Goal: Task Accomplishment & Management: Use online tool/utility

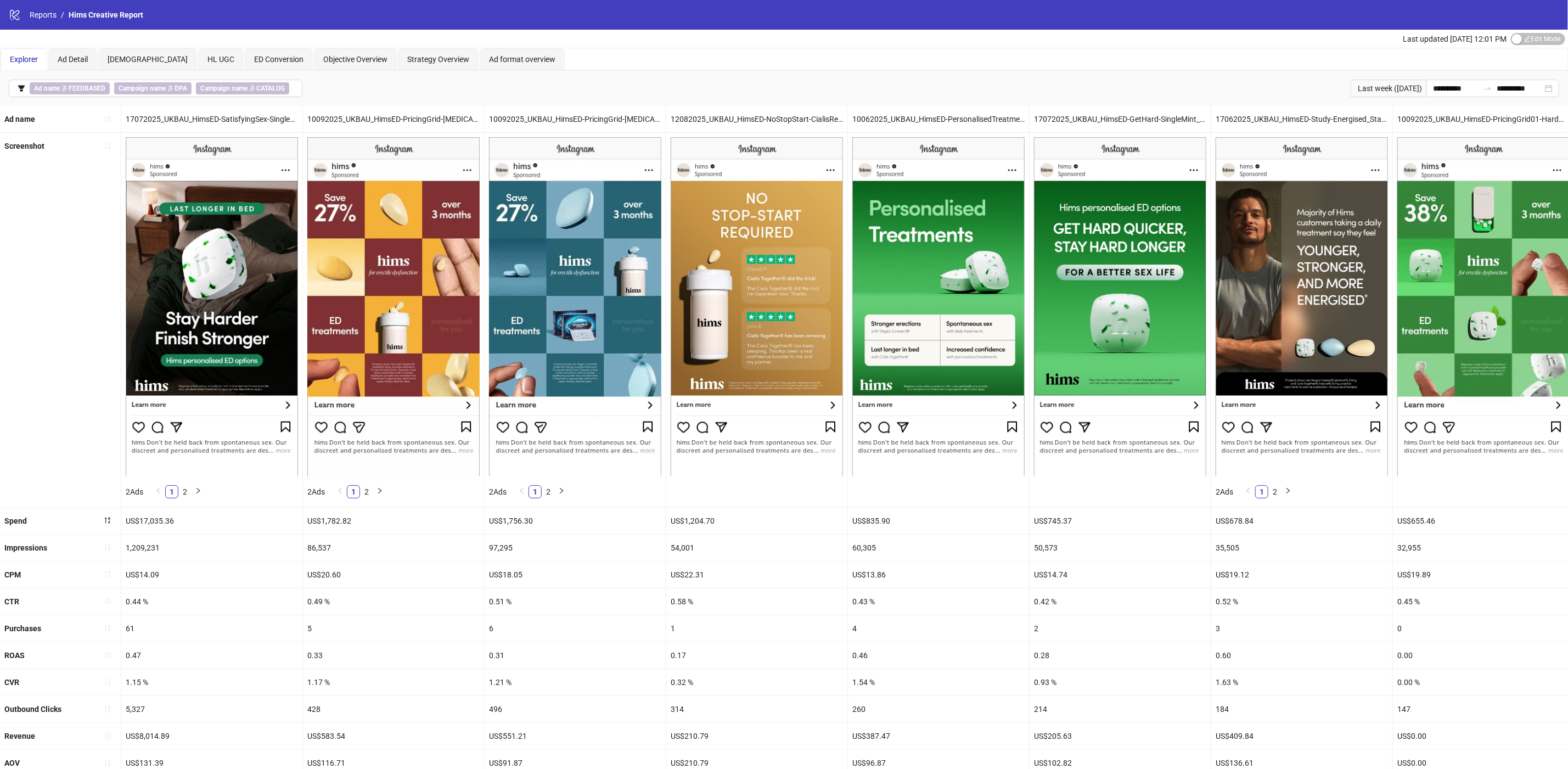
click at [40, 23] on div "logo/logo-mobile Reports / Hims Creative Report" at bounding box center [784, 15] width 1568 height 29
click at [22, 17] on nav "Reports / Hims Creative Report" at bounding box center [82, 15] width 122 height 12
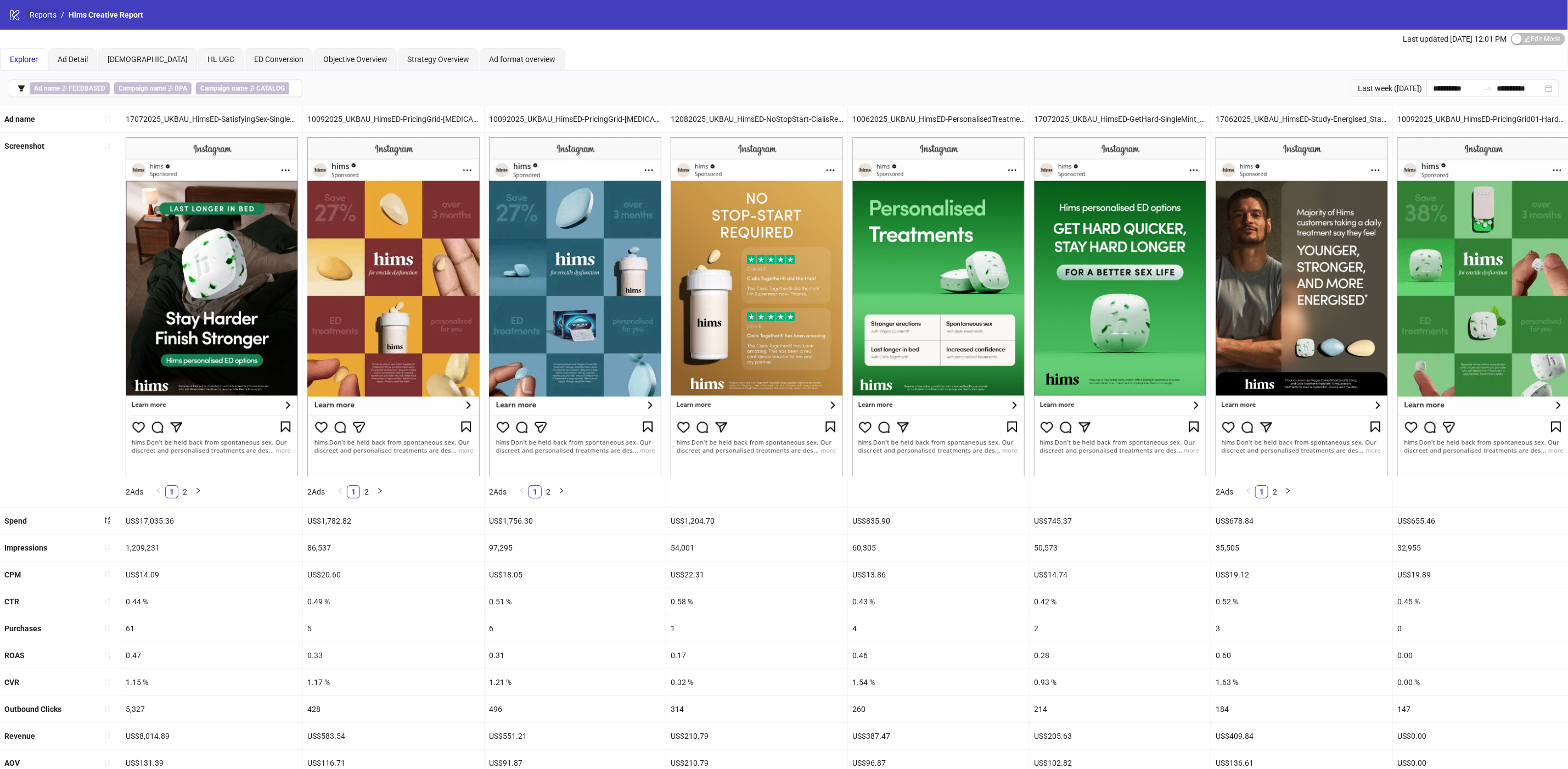
click at [42, 17] on link "Reports" at bounding box center [43, 15] width 31 height 12
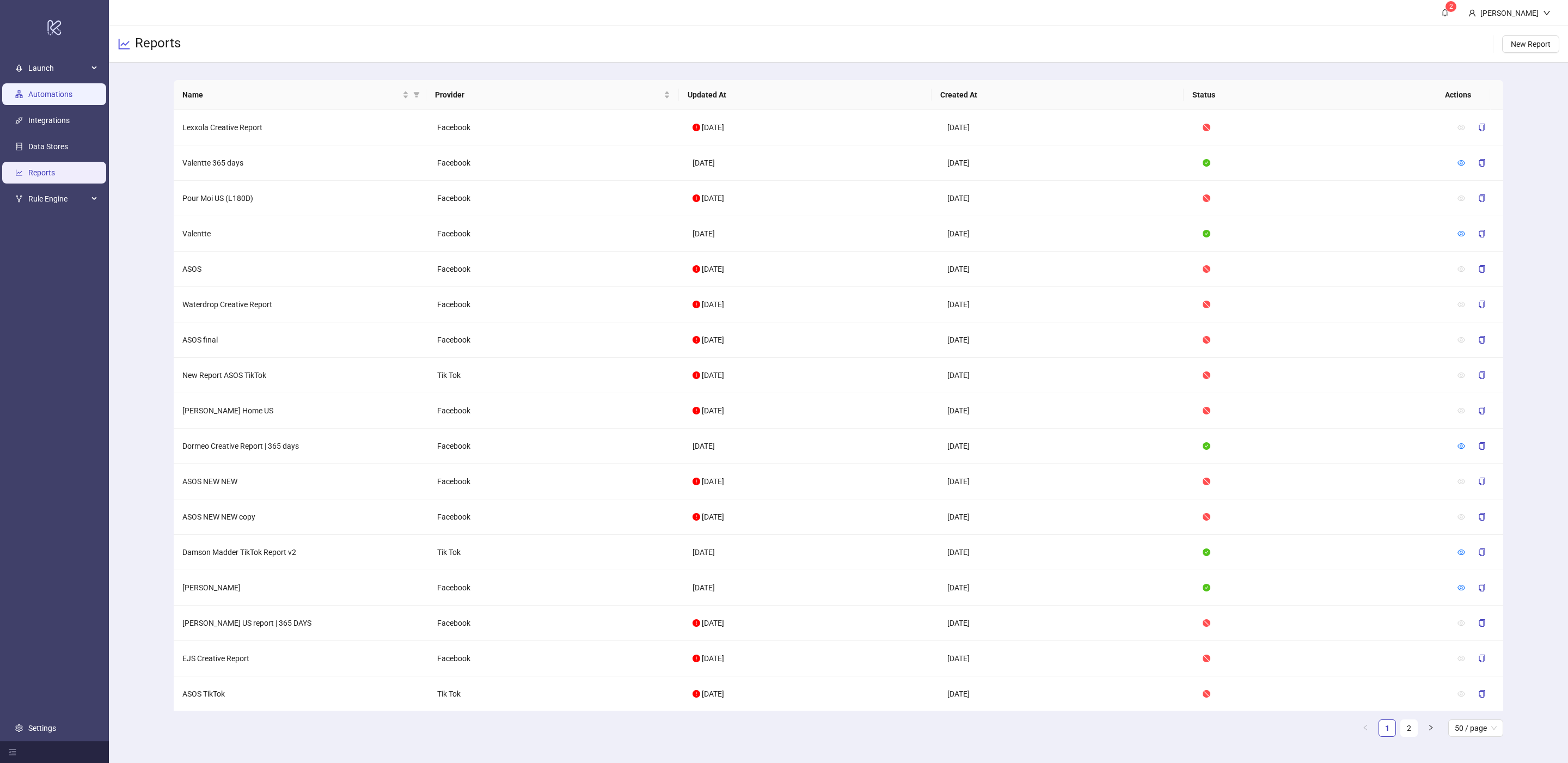
click at [49, 90] on link "Automations" at bounding box center [51, 94] width 44 height 9
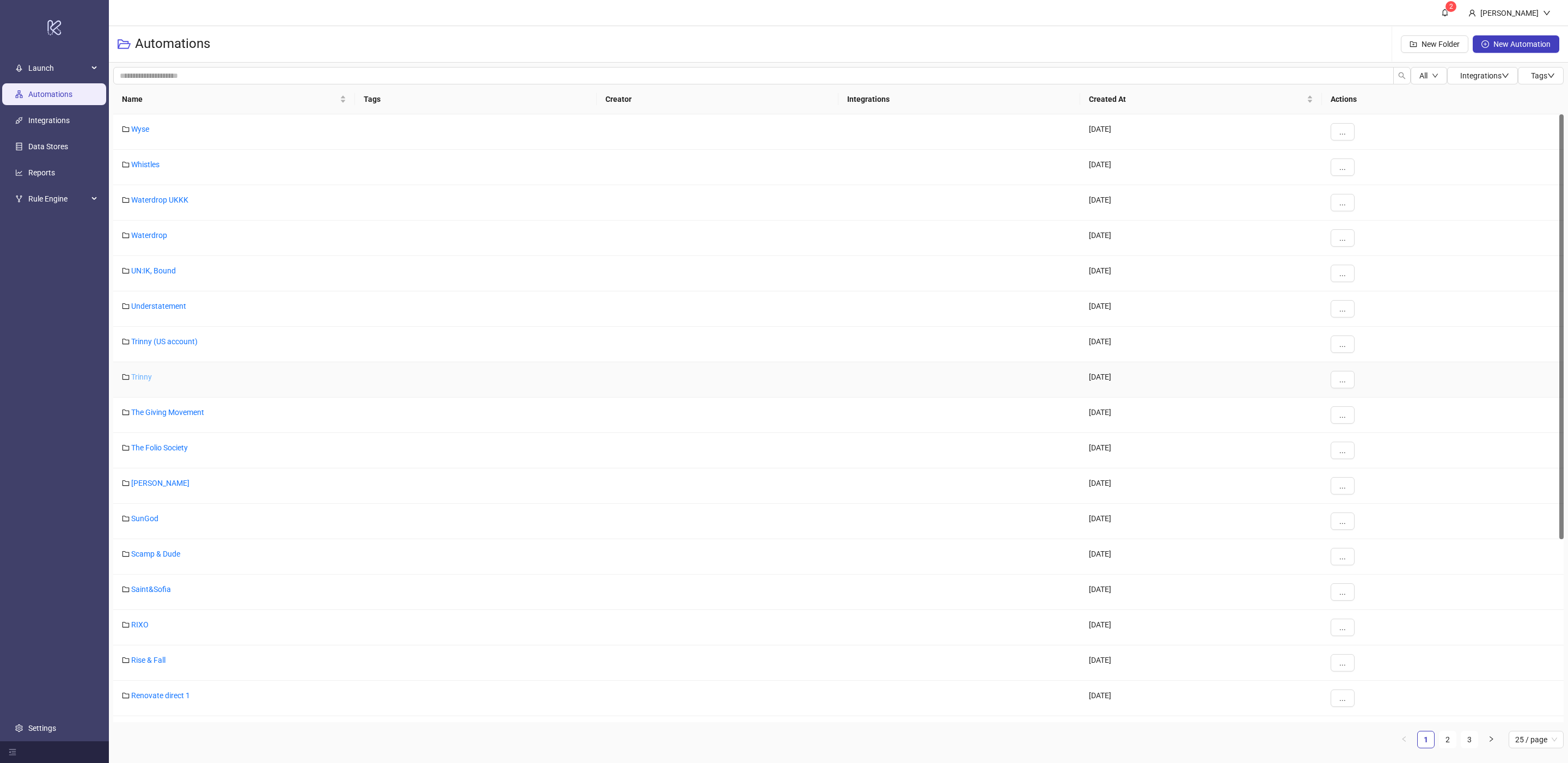
click at [145, 380] on link "Trinny" at bounding box center [141, 376] width 21 height 9
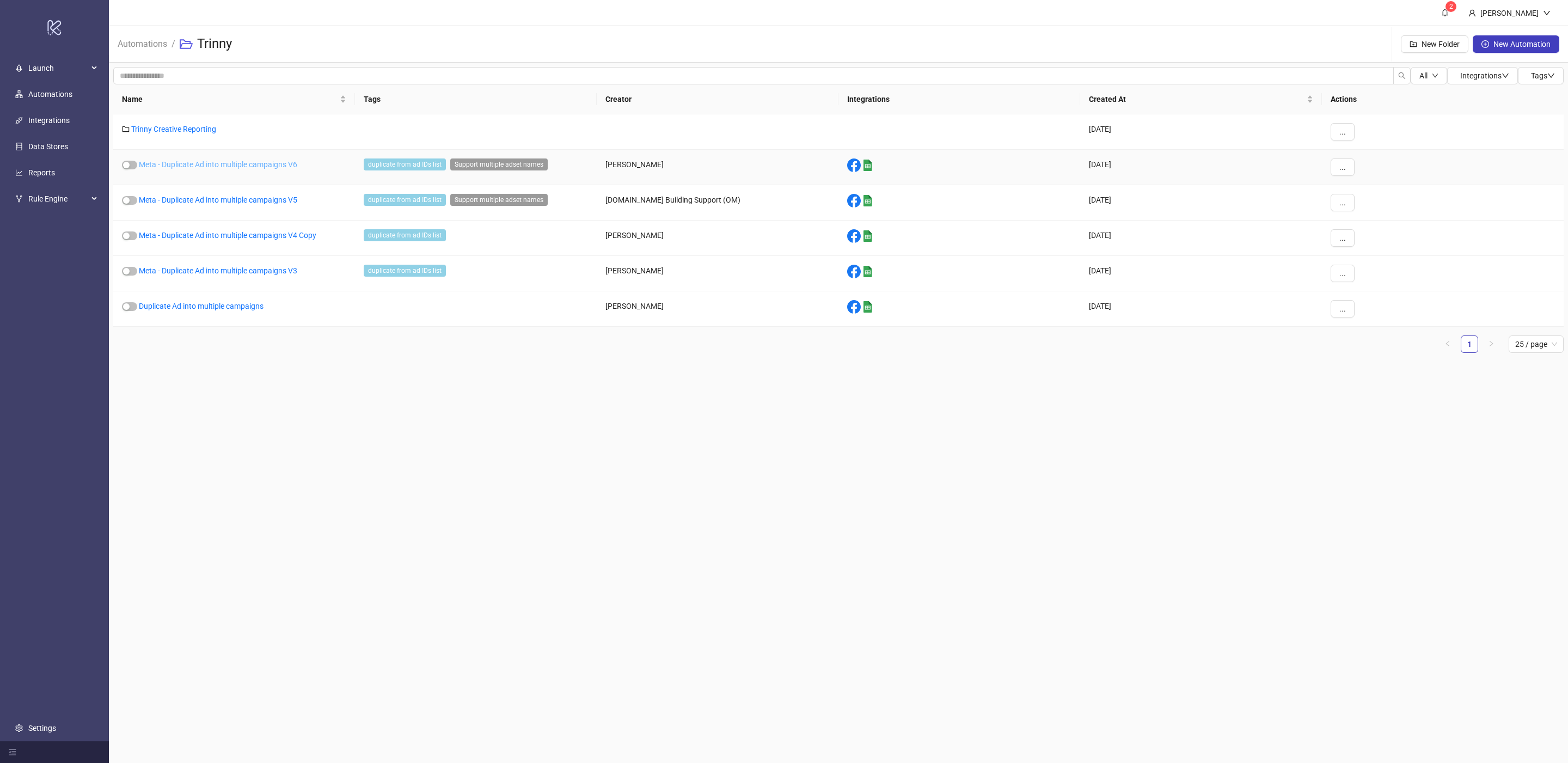
click at [252, 169] on link "Meta - Duplicate Ad into multiple campaigns V6" at bounding box center [218, 164] width 159 height 9
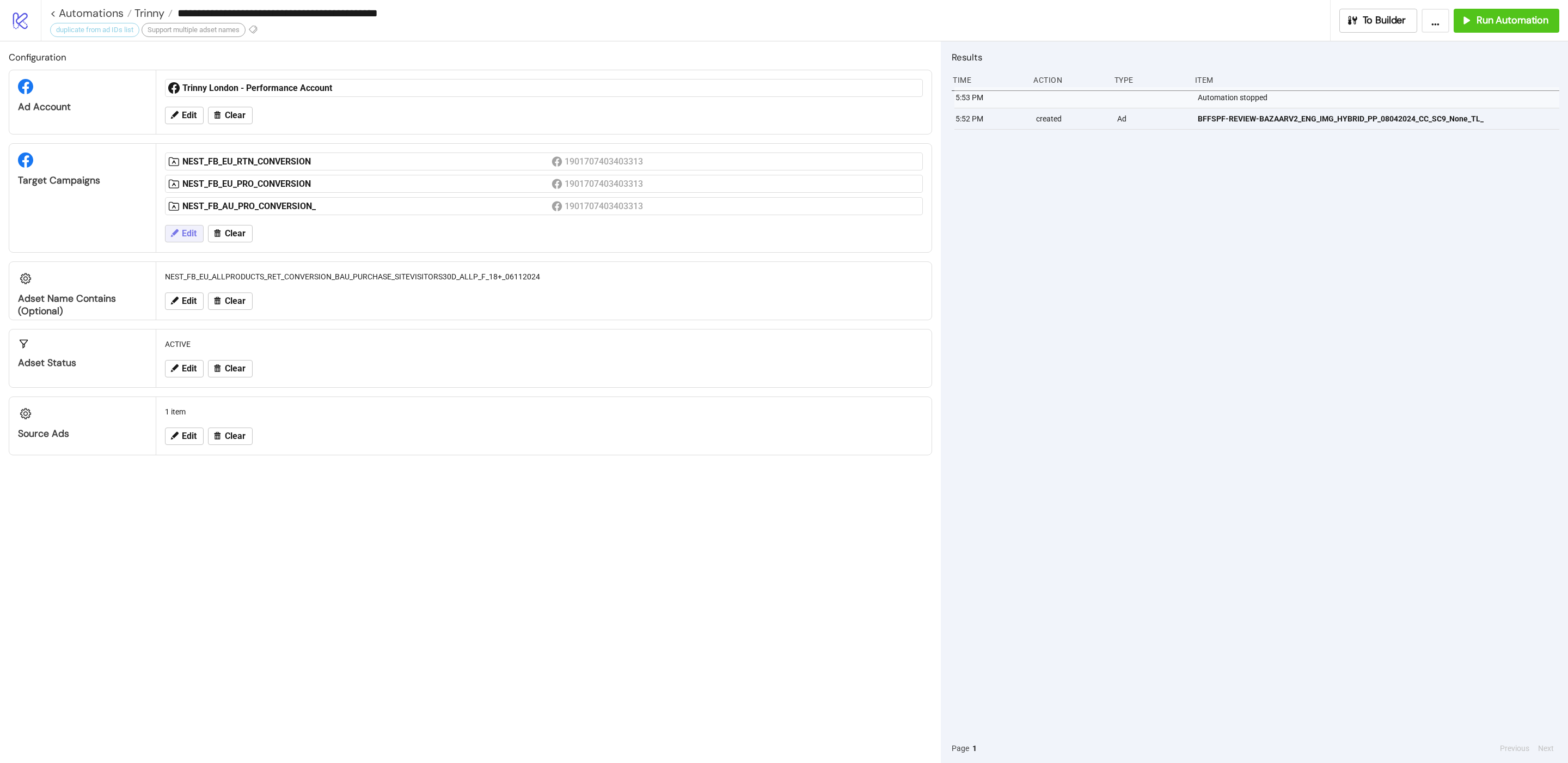
click at [186, 236] on span "Edit" at bounding box center [189, 234] width 15 height 10
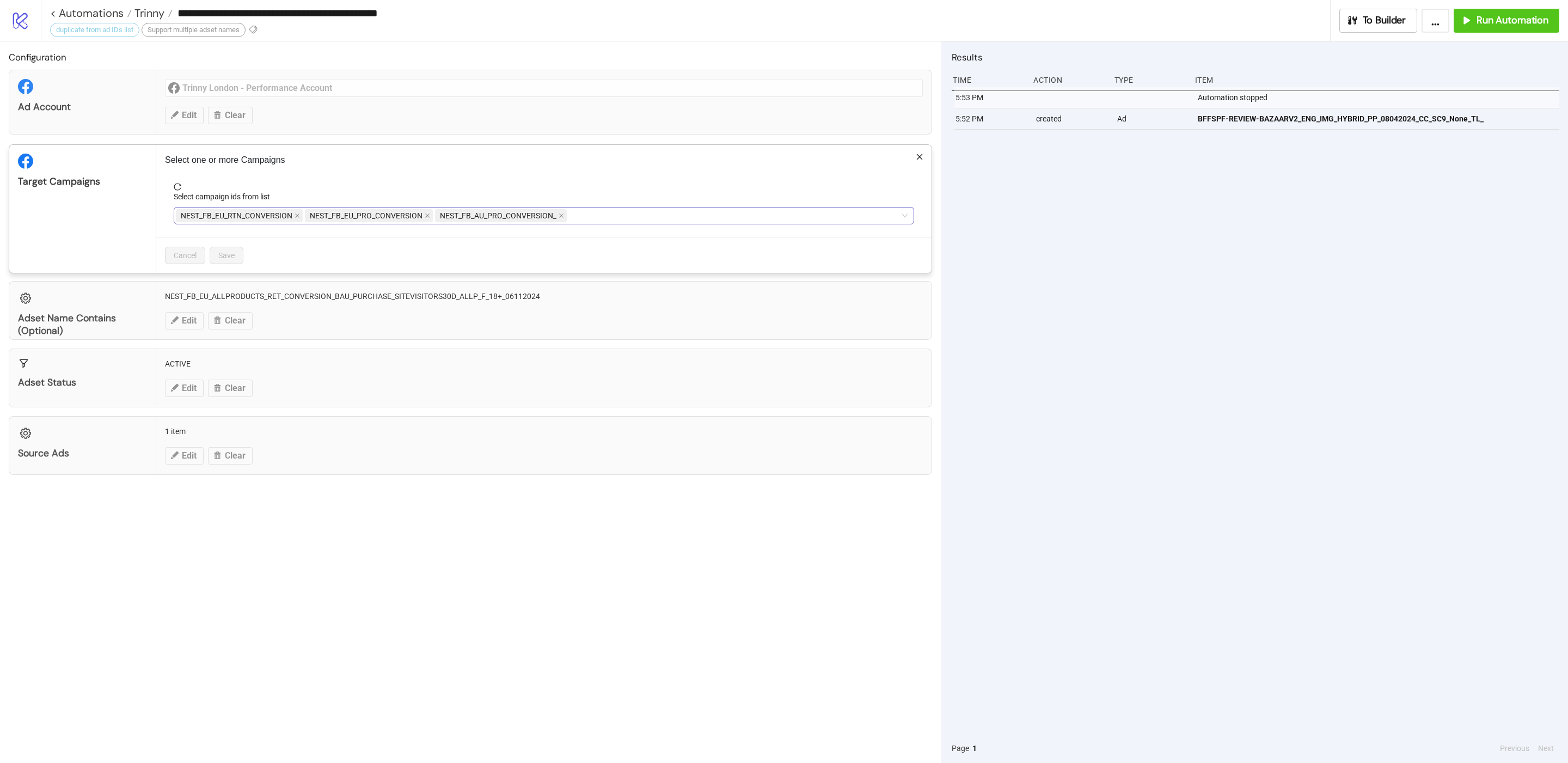
click at [585, 217] on div "NEST_FB_EU_RTN_CONVERSION NEST_FB_EU_PRO_CONVERSION NEST_FB_AU_PRO_CONVERSION_" at bounding box center [539, 216] width 725 height 15
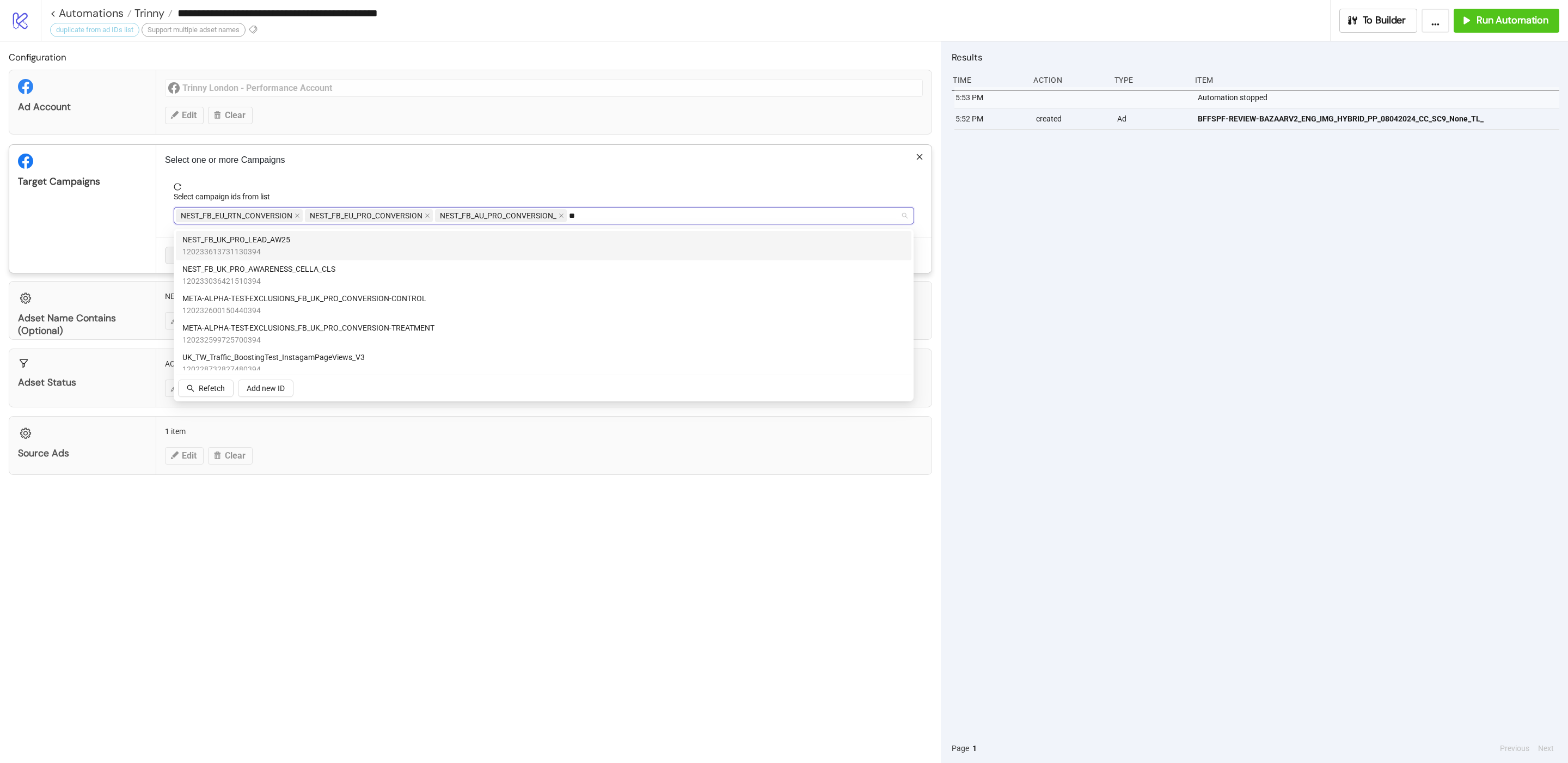
type input "**"
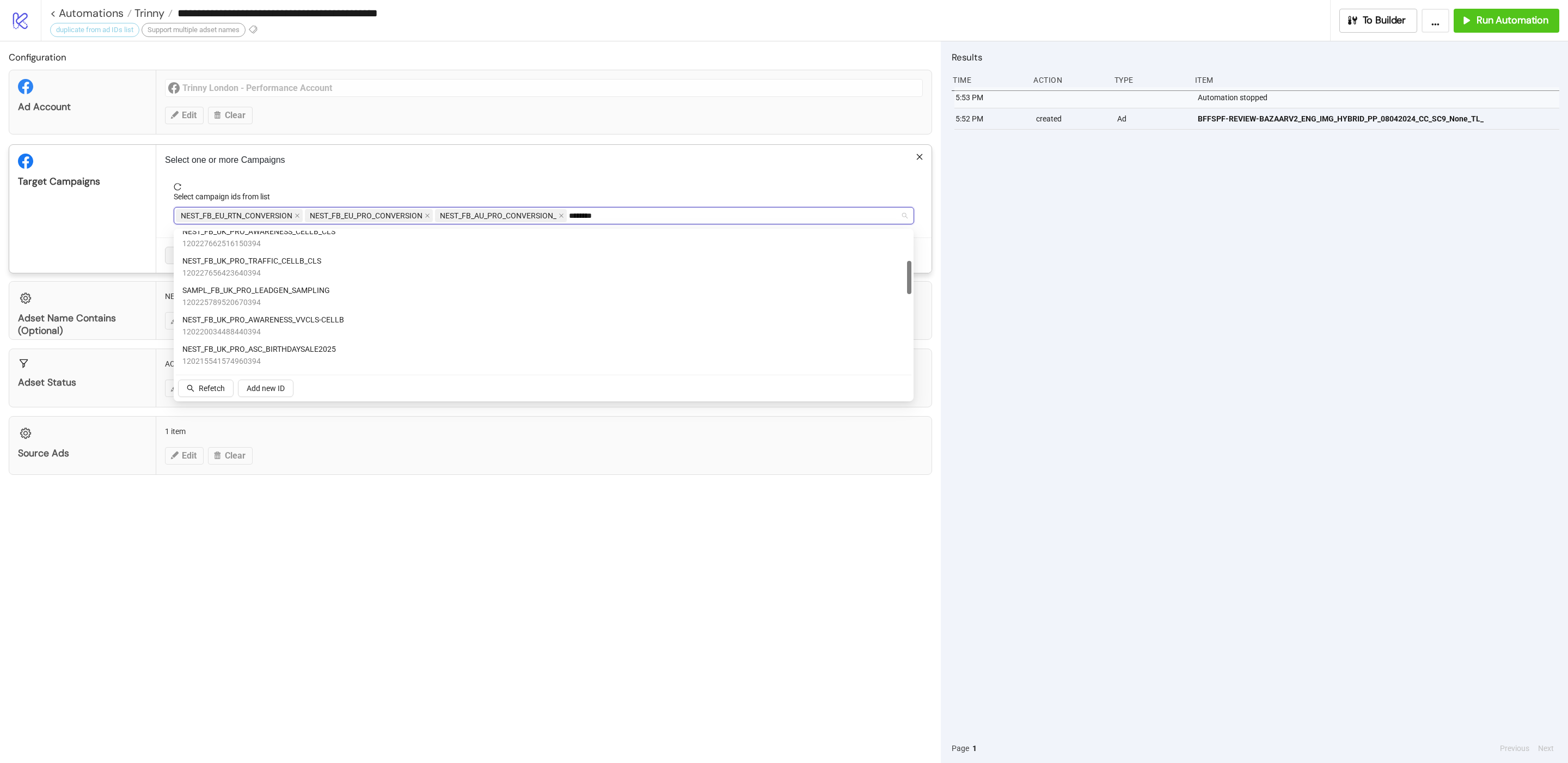
scroll to position [59, 0]
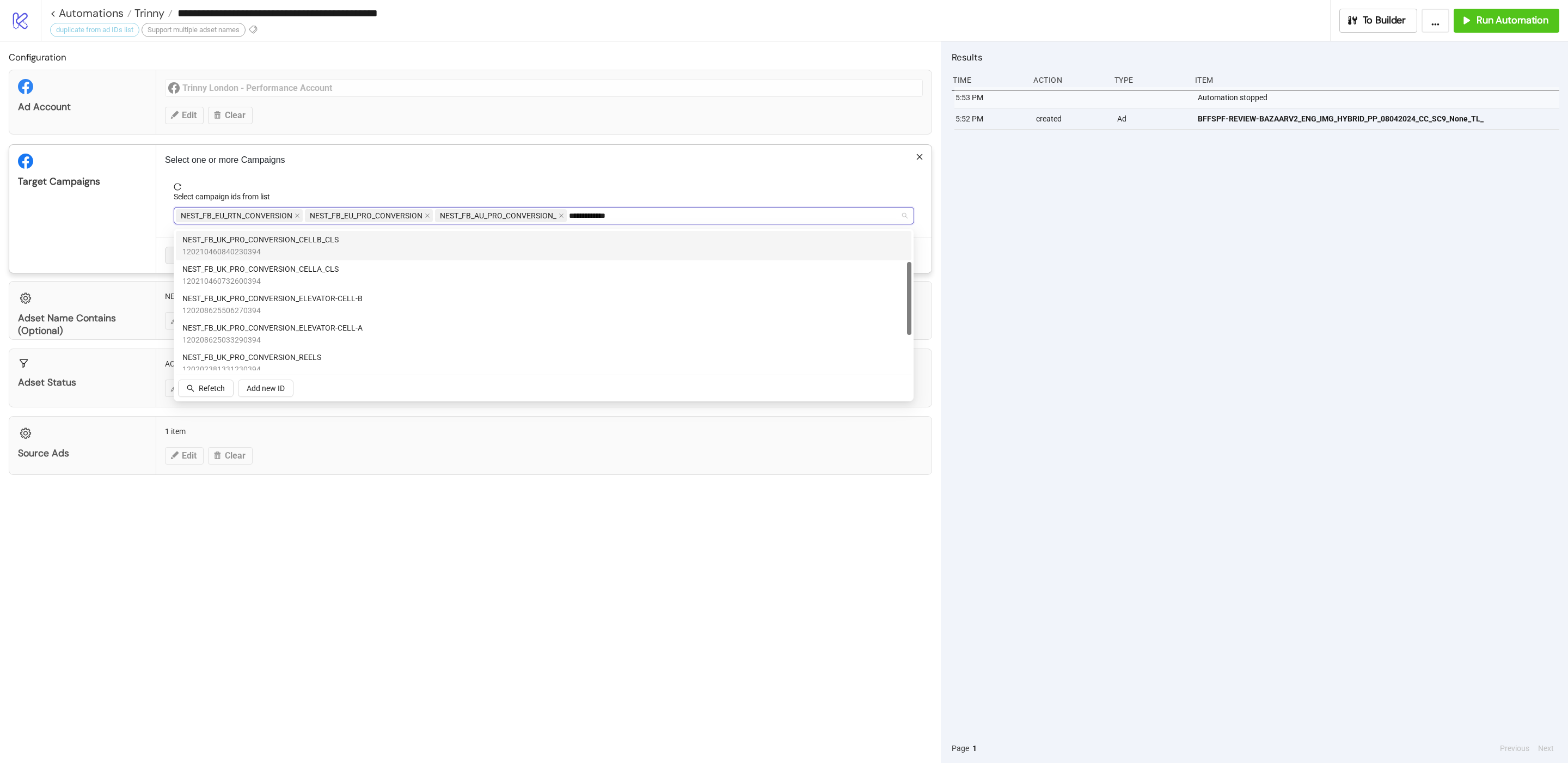
click at [308, 238] on span "NEST_FB_UK_PRO_CONVERSION_CELLB_CLS" at bounding box center [260, 239] width 156 height 12
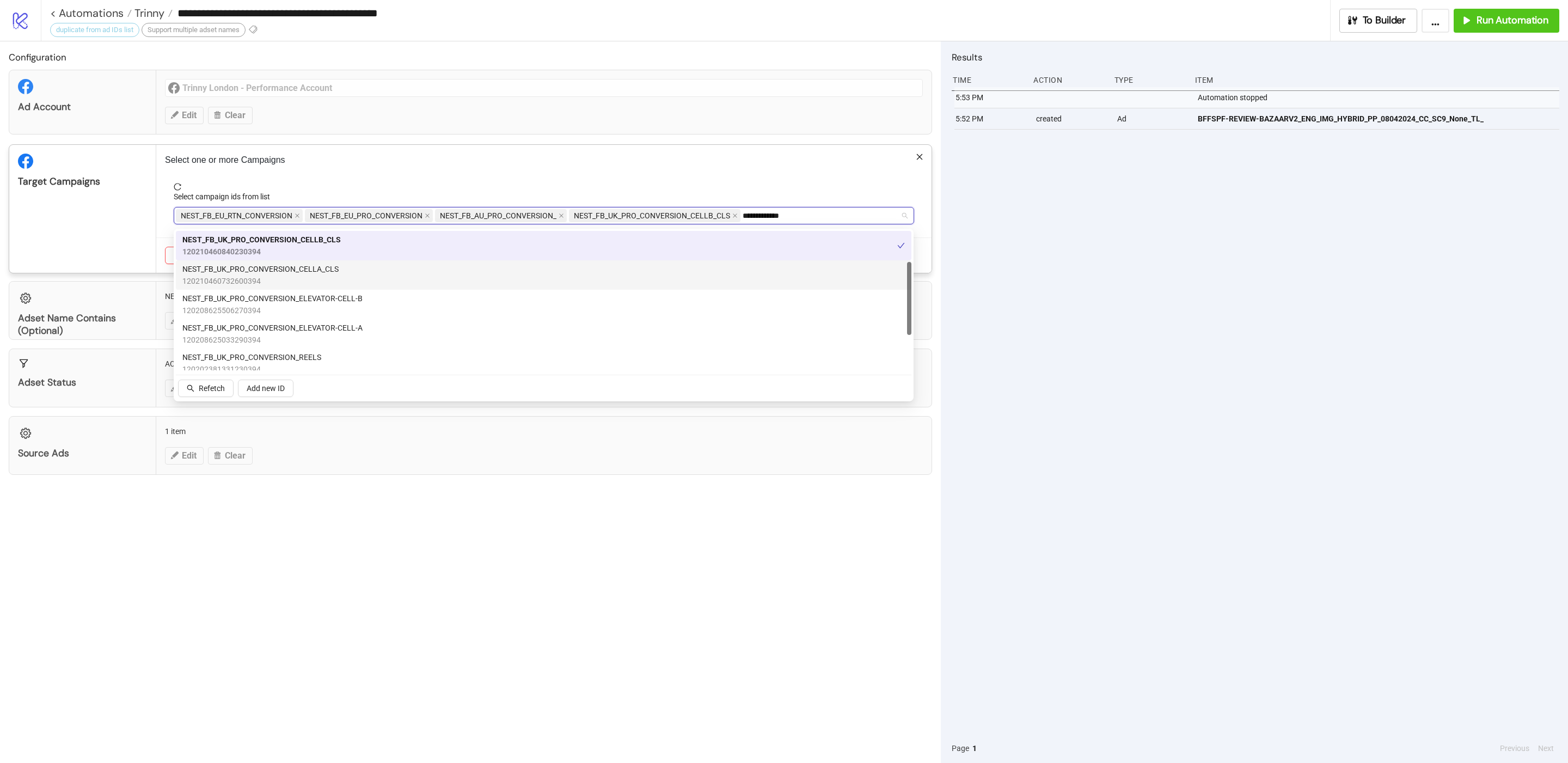
click at [308, 263] on span "NEST_FB_UK_PRO_CONVERSION_CELLA_CLS" at bounding box center [260, 268] width 156 height 12
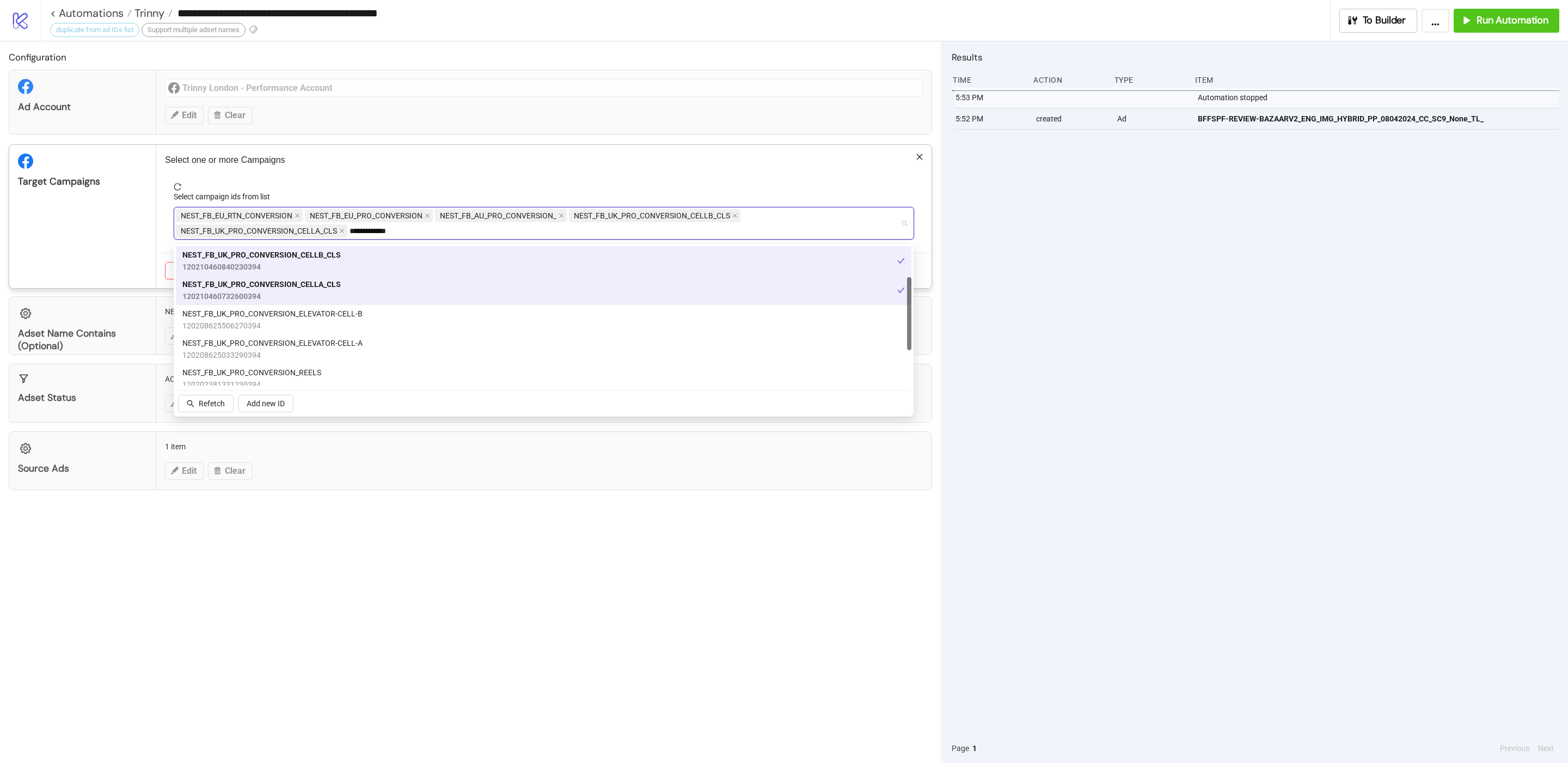
drag, startPoint x: 372, startPoint y: 236, endPoint x: 372, endPoint y: 256, distance: 20.0
click at [372, 238] on input "**********" at bounding box center [374, 231] width 51 height 13
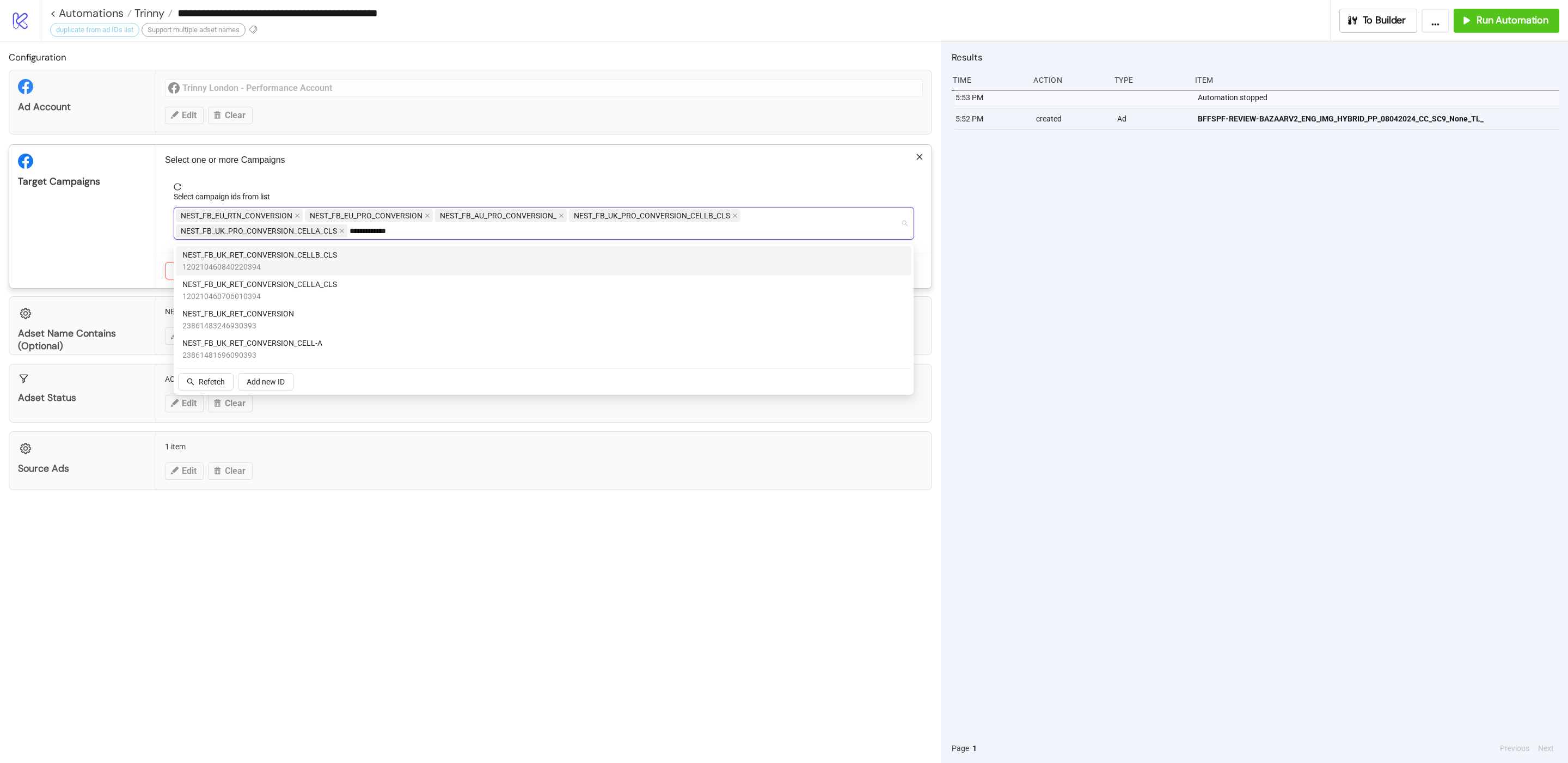
click at [326, 267] on span "120210460840220394" at bounding box center [259, 266] width 155 height 12
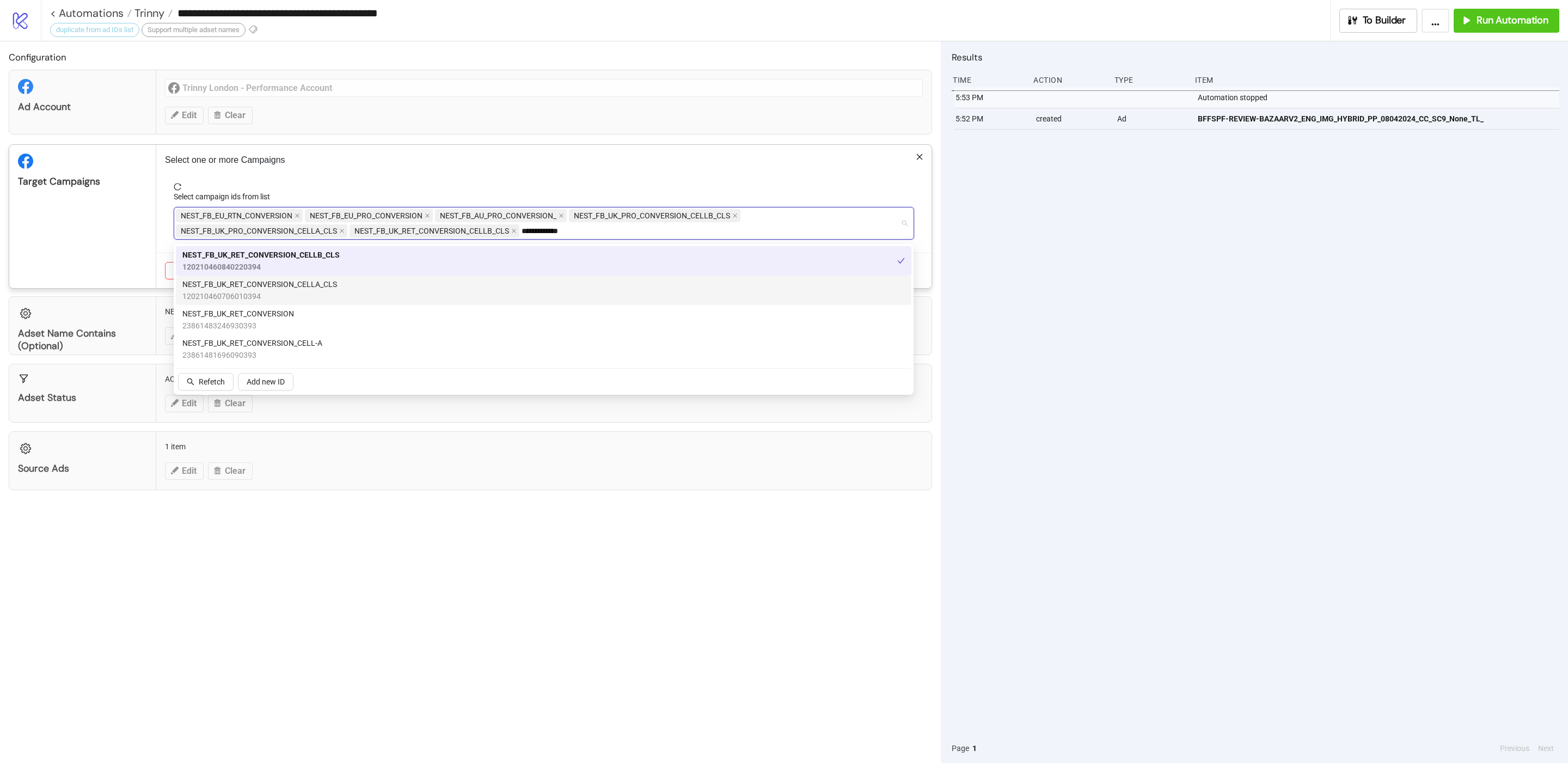
click at [326, 281] on span "NEST_FB_UK_RET_CONVERSION_CELLA_CLS" at bounding box center [259, 283] width 155 height 12
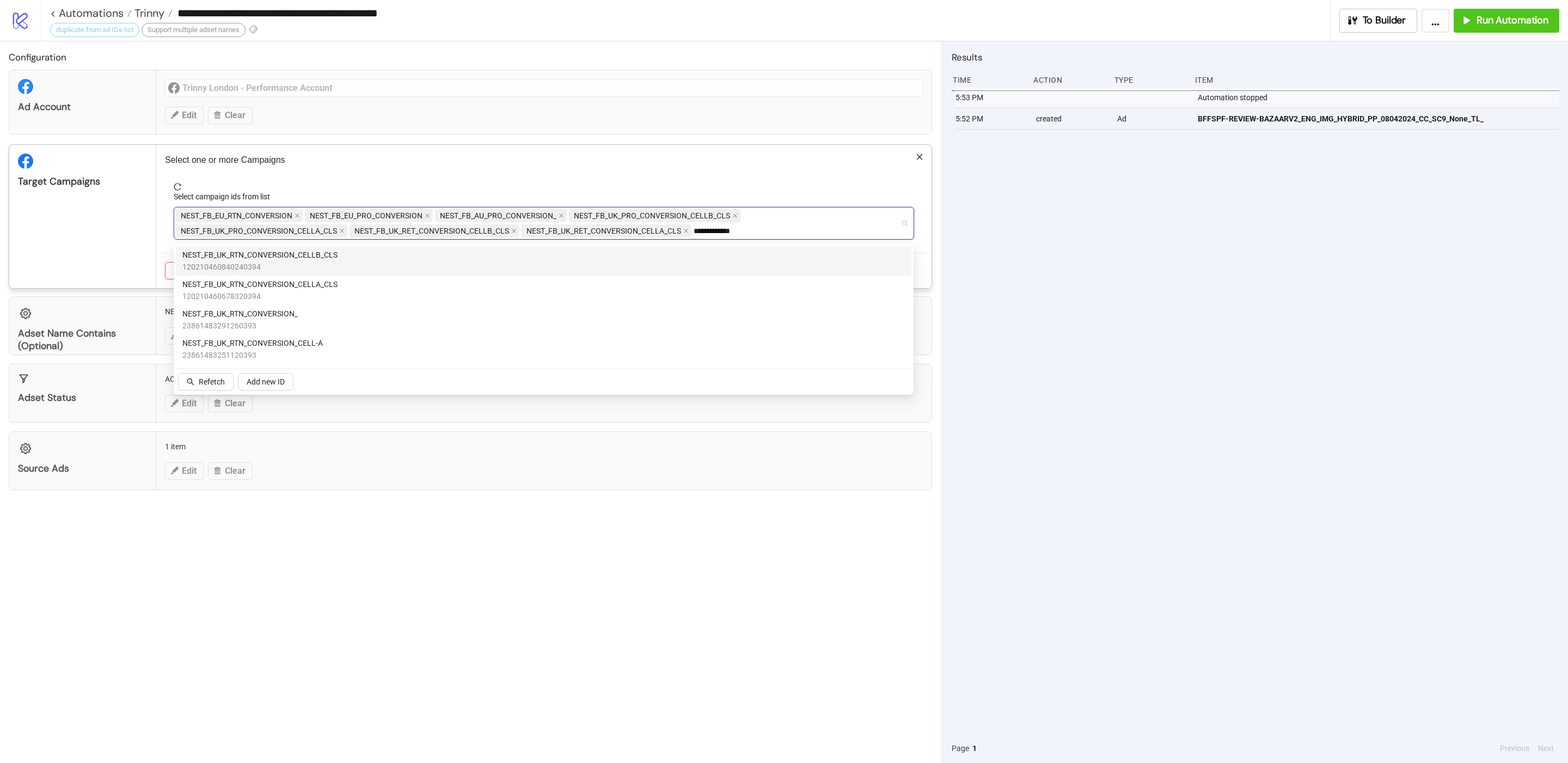
click at [523, 255] on div "NEST_FB_UK_RTN_CONVERSION_CELLB_CLS 120210460840240394" at bounding box center [543, 261] width 722 height 24
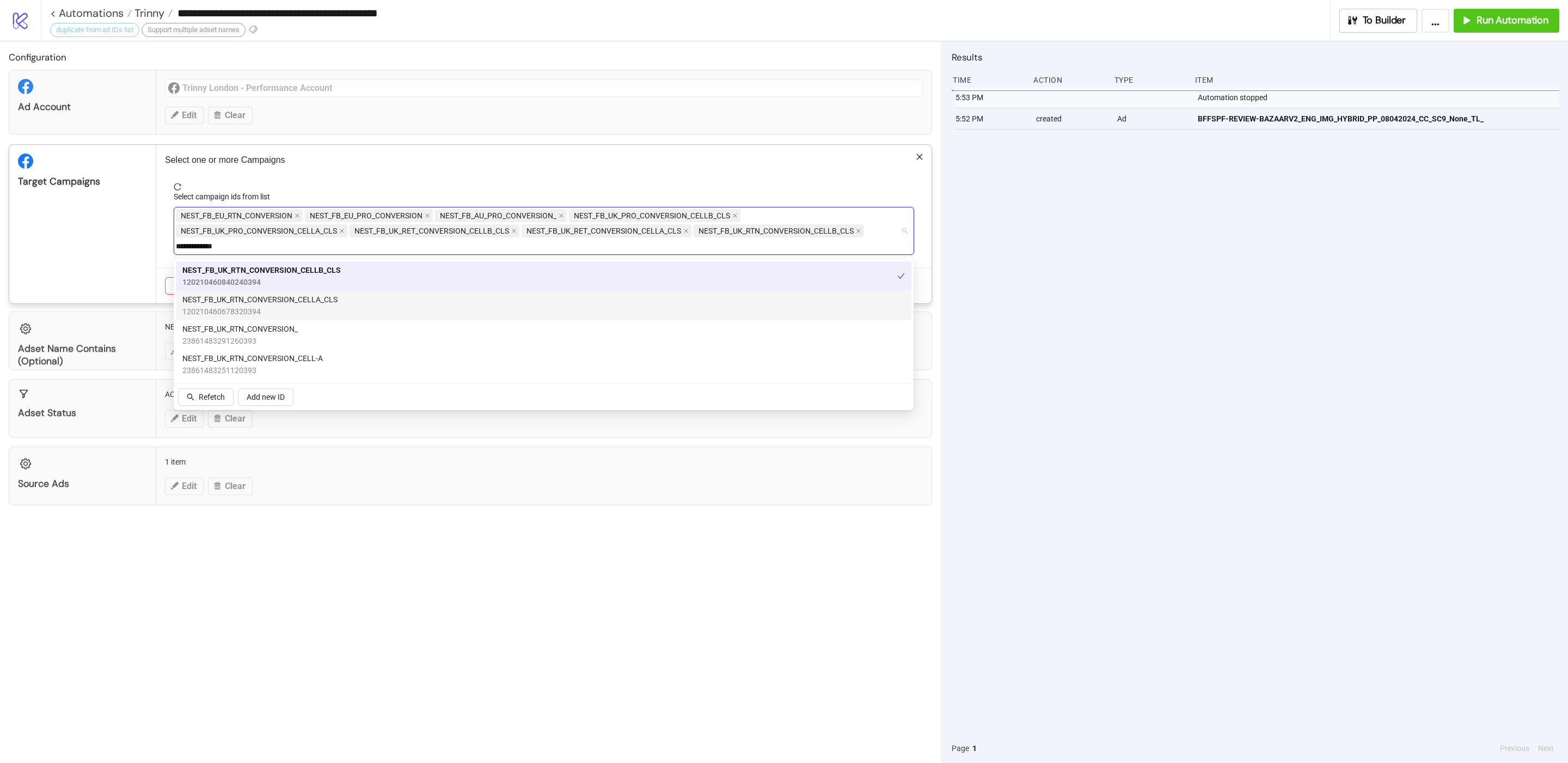
click at [497, 296] on div "NEST_FB_UK_RTN_CONVERSION_CELLA_CLS 120210460678320394" at bounding box center [543, 305] width 722 height 24
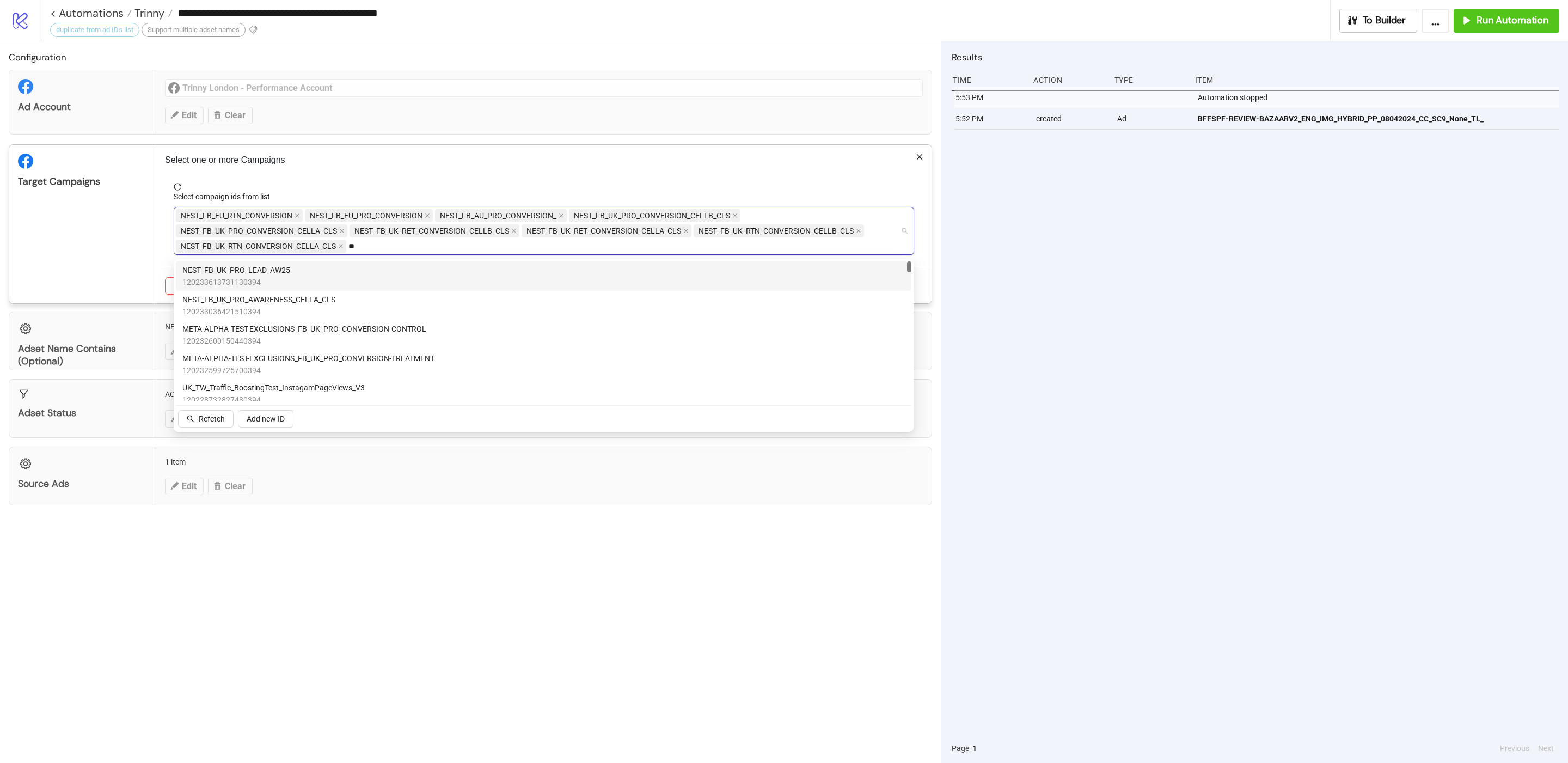
type input "*"
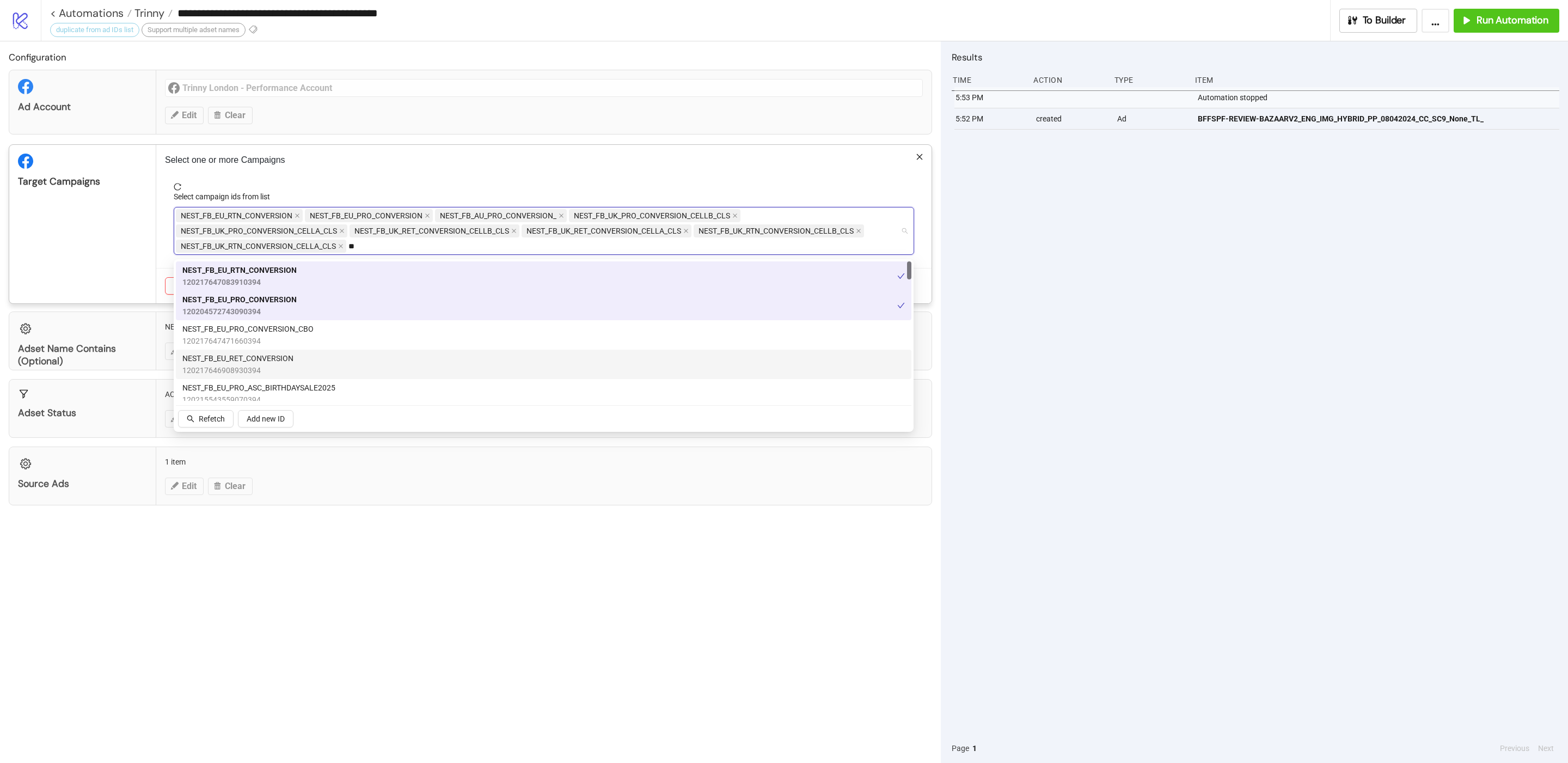
click at [364, 359] on div "NEST_FB_EU_RET_CONVERSION 120217646908930394" at bounding box center [543, 364] width 722 height 24
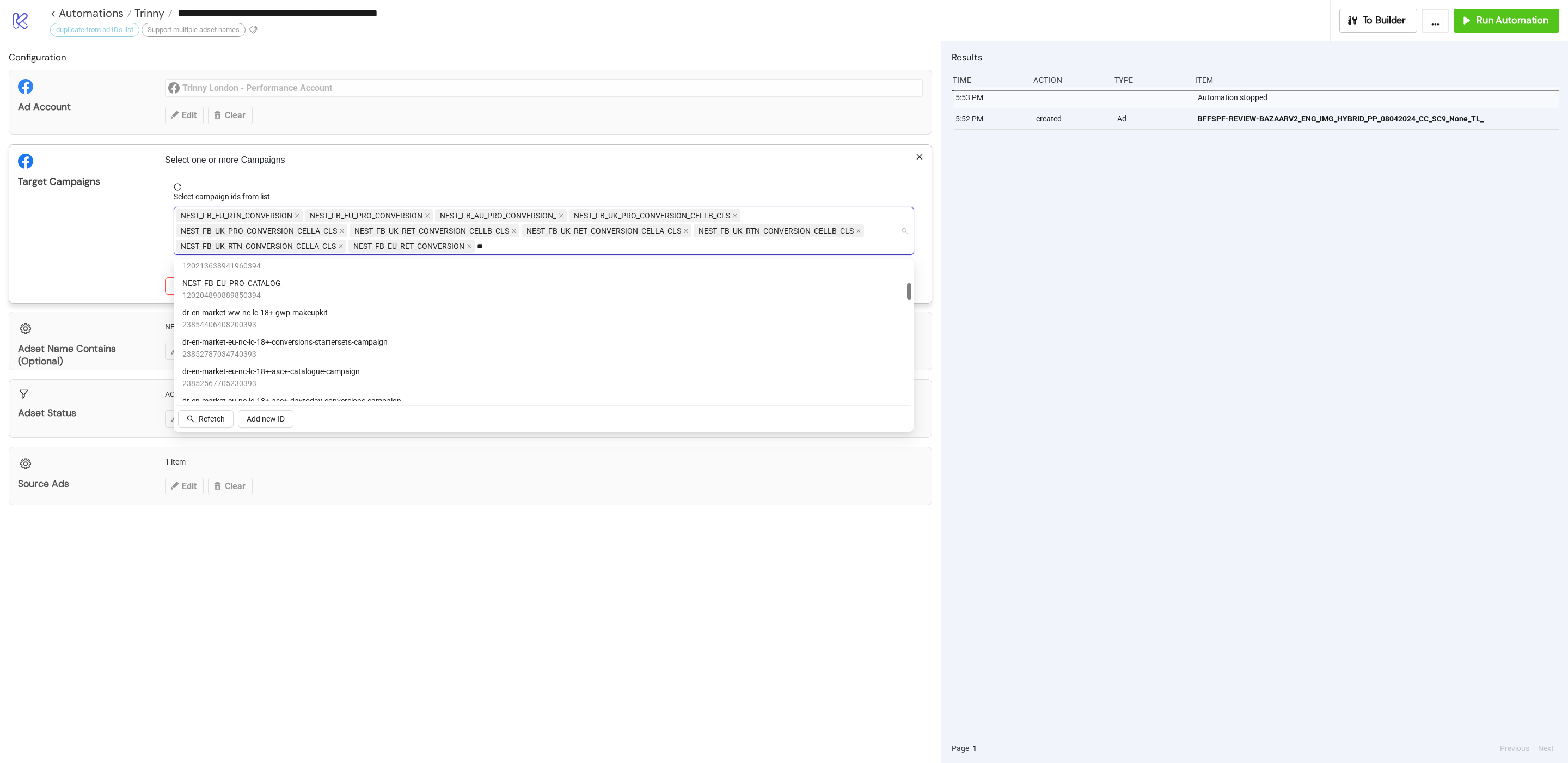
scroll to position [182, 0]
type input "*"
type input "**"
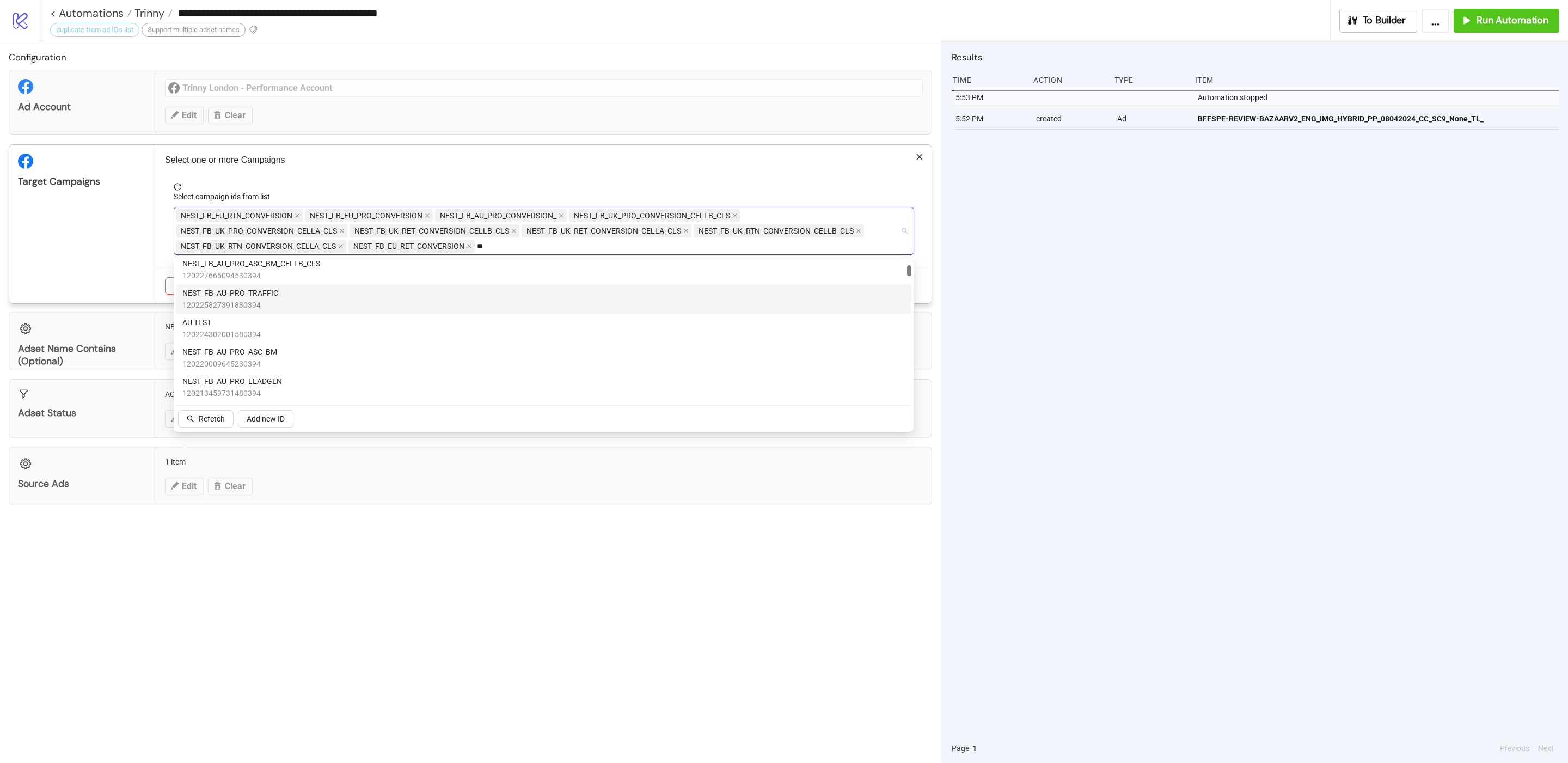
scroll to position [65, 0]
click at [416, 171] on div "Select one or more Campaigns Select campaign ids from list NEST_FB_EU_RTN_CONVE…" at bounding box center [543, 224] width 776 height 159
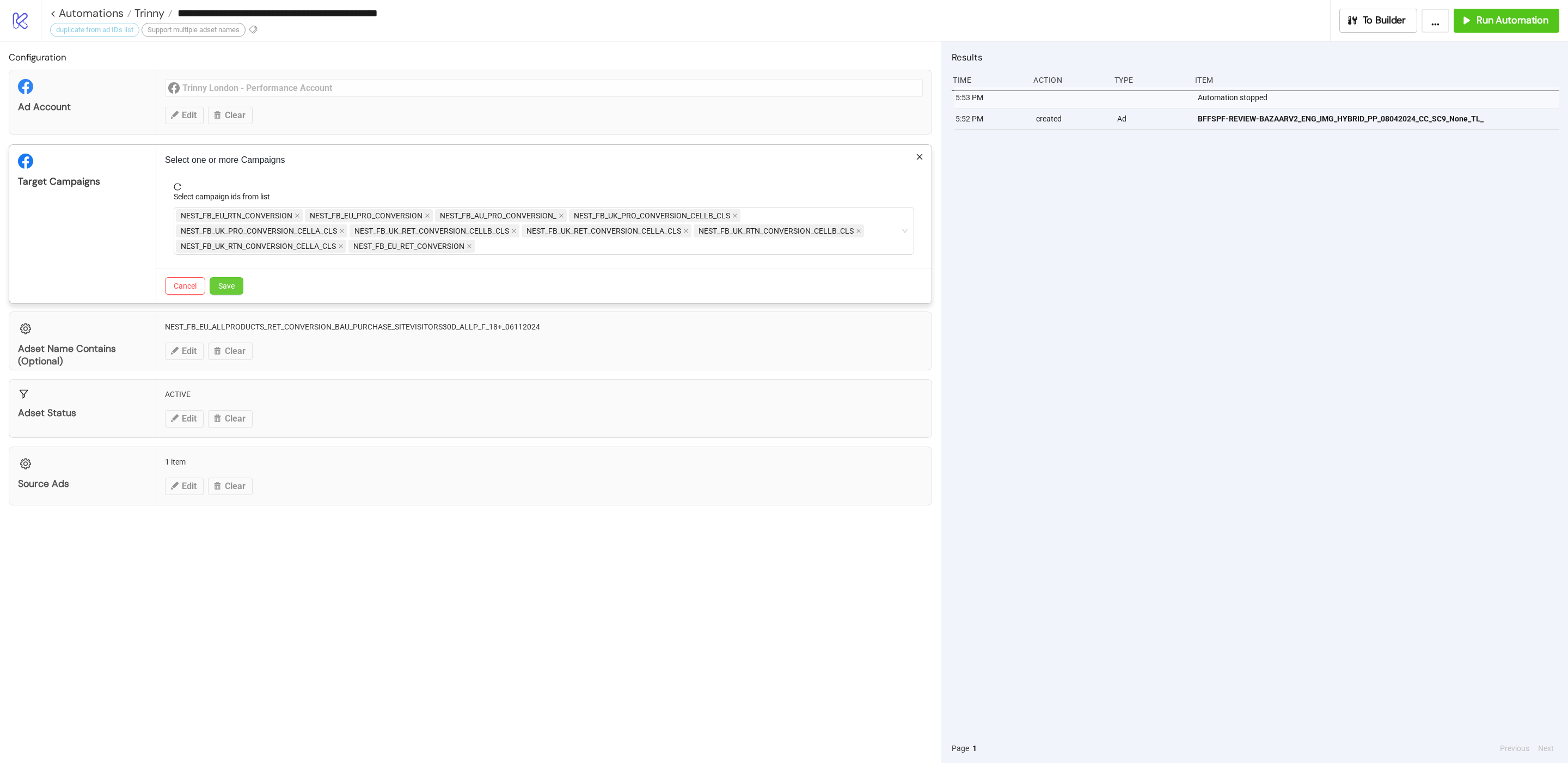
click at [240, 286] on button "Save" at bounding box center [226, 286] width 34 height 17
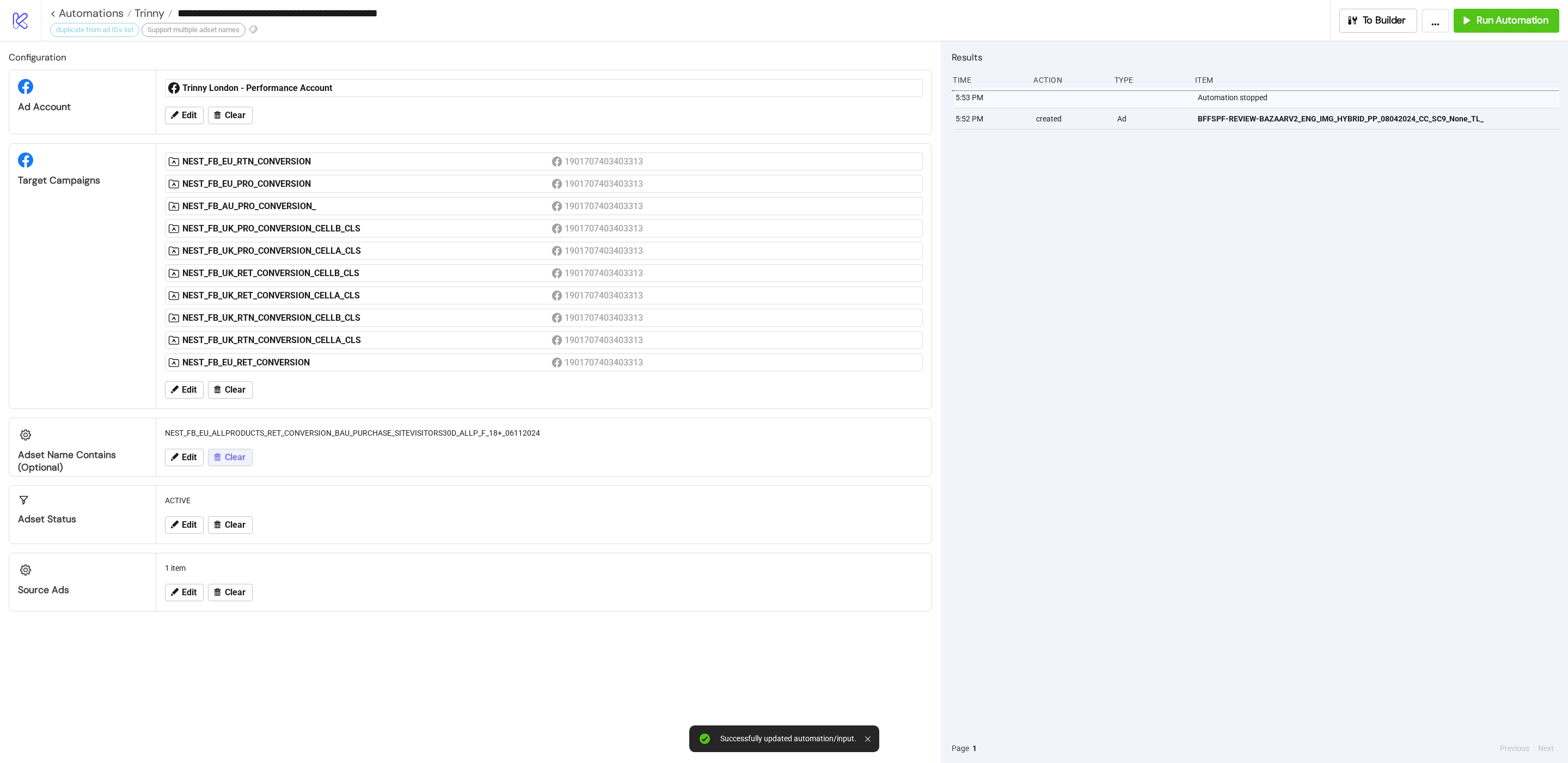
click at [220, 461] on icon at bounding box center [218, 457] width 6 height 8
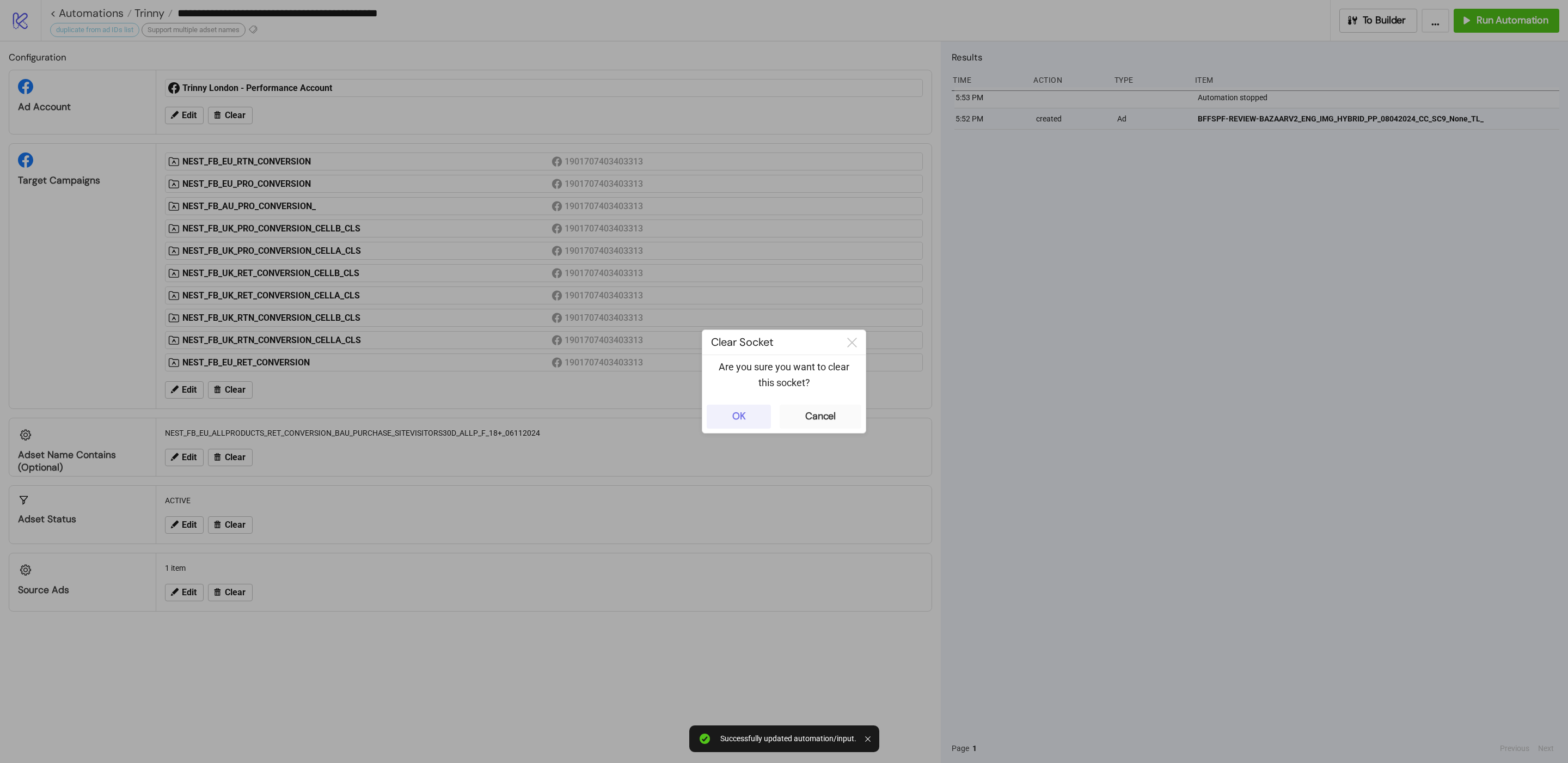
click at [751, 416] on button "OK" at bounding box center [739, 416] width 64 height 24
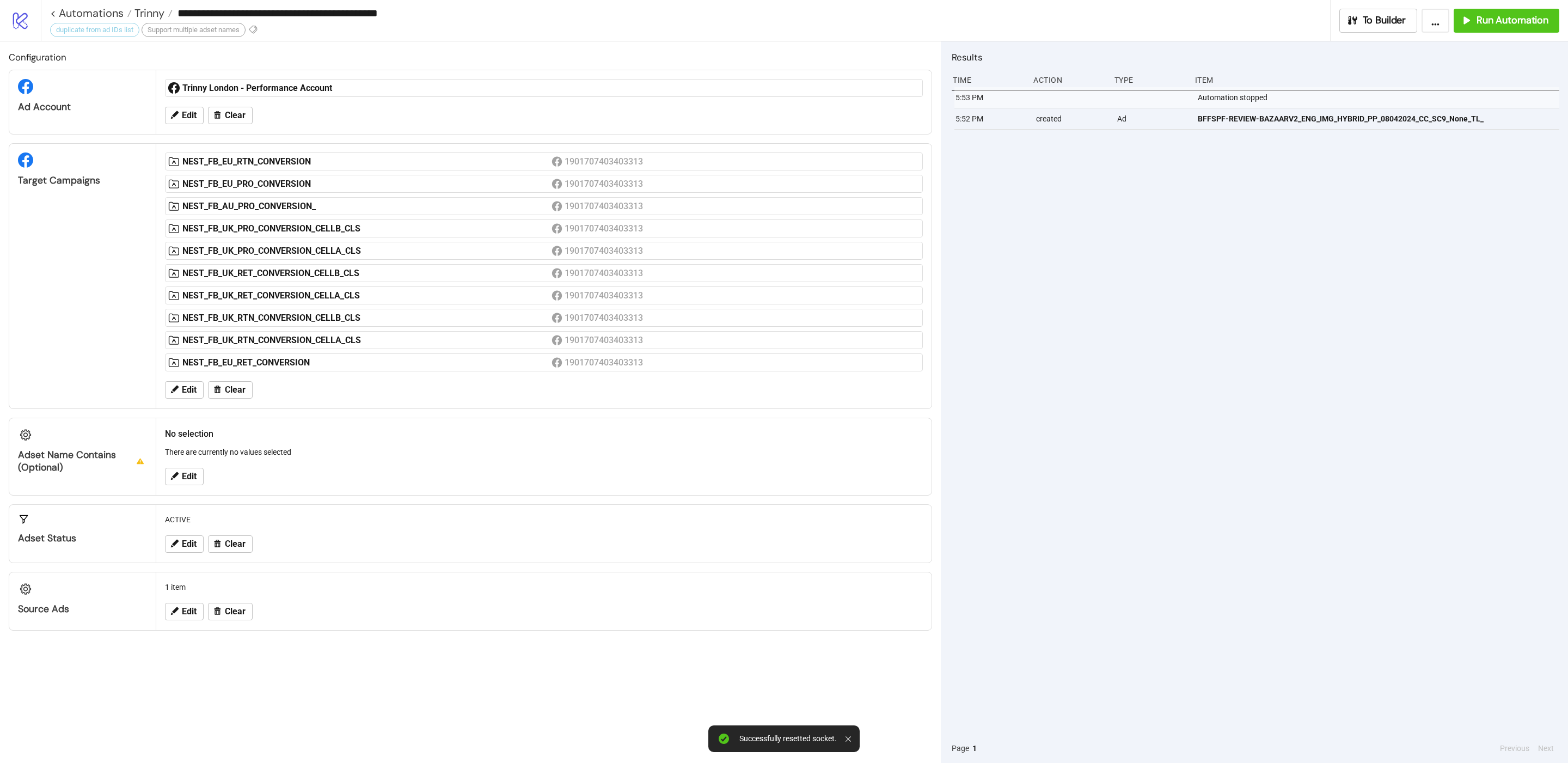
click at [195, 626] on div "Edit Clear" at bounding box center [544, 611] width 767 height 28
click at [197, 618] on button "Edit" at bounding box center [184, 611] width 39 height 17
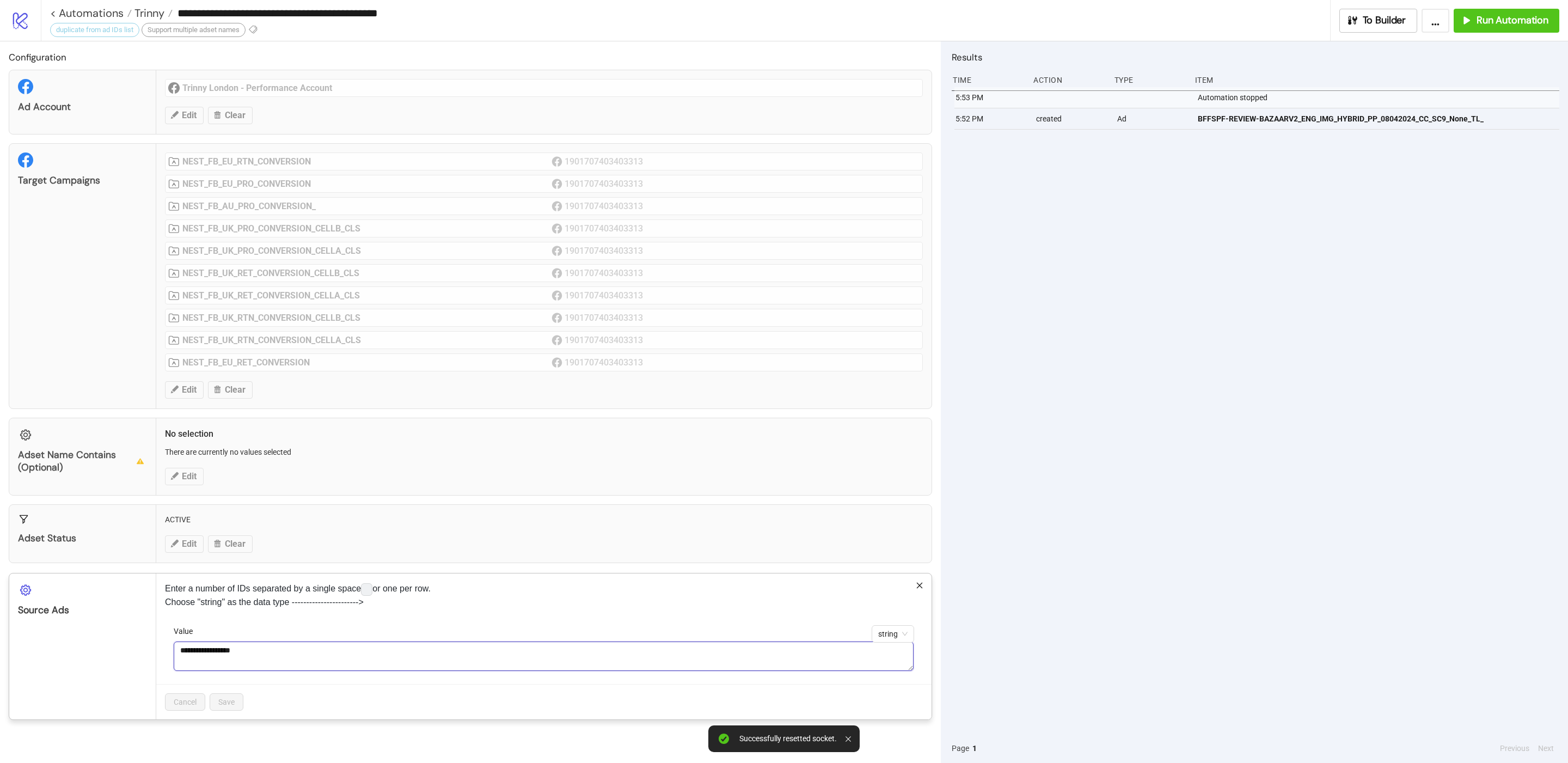
click at [239, 660] on textarea "**********" at bounding box center [544, 656] width 740 height 30
paste textarea
type textarea "**********"
click at [232, 706] on span "Save" at bounding box center [227, 701] width 17 height 9
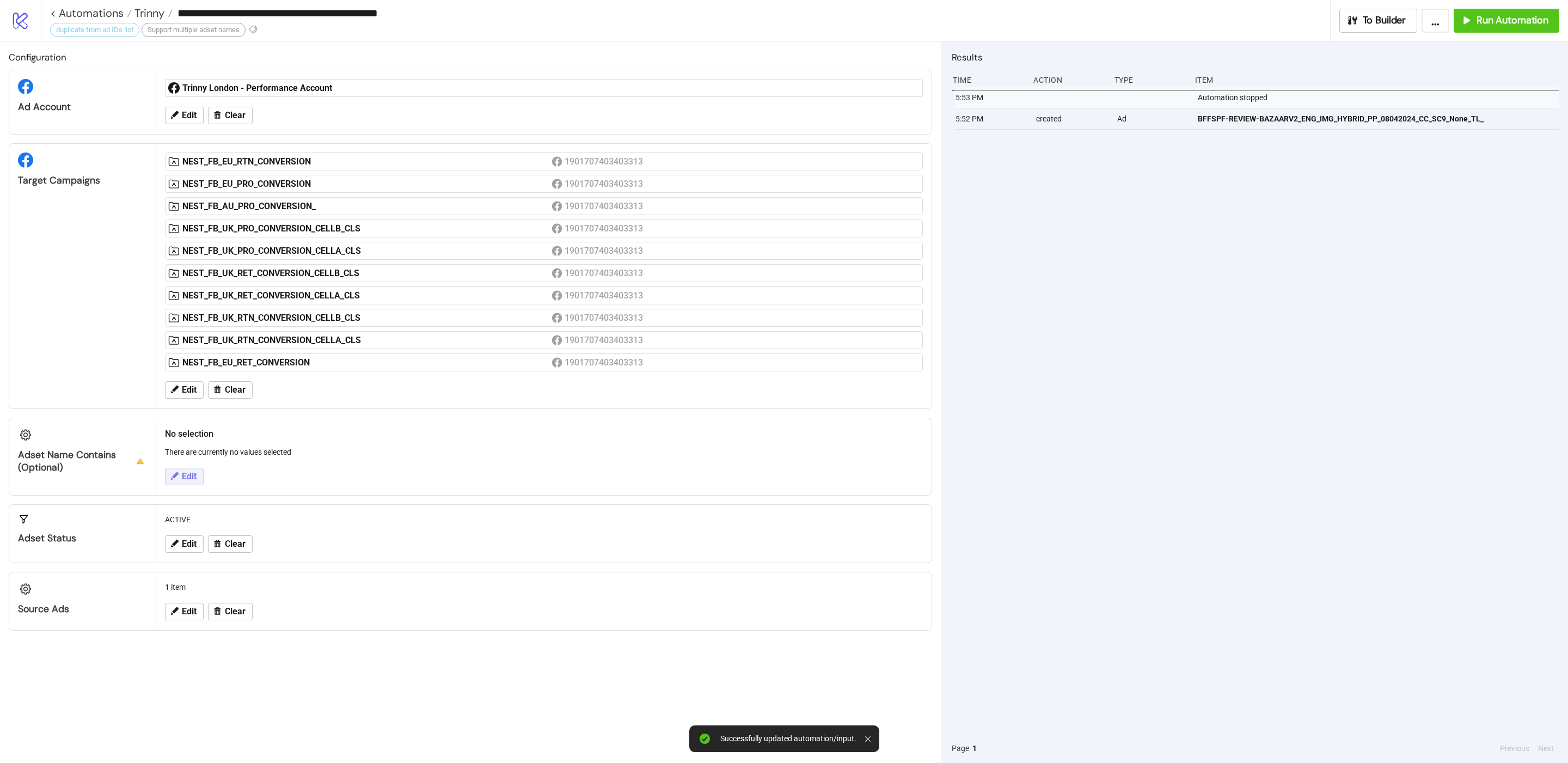
click at [192, 481] on span "Edit" at bounding box center [189, 476] width 15 height 10
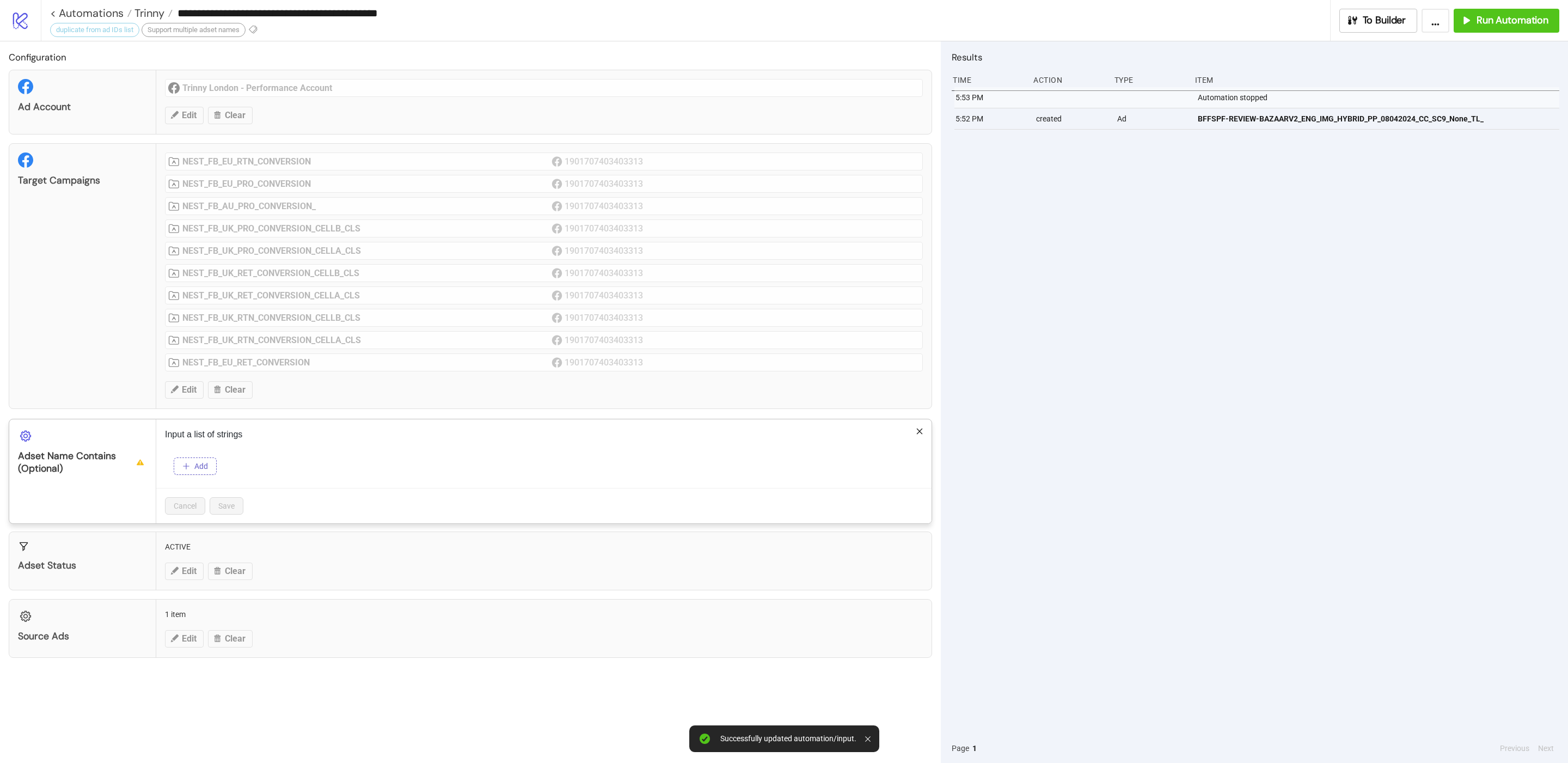
click at [209, 468] on button "Add" at bounding box center [195, 466] width 43 height 17
click at [232, 495] on input "text" at bounding box center [283, 484] width 218 height 21
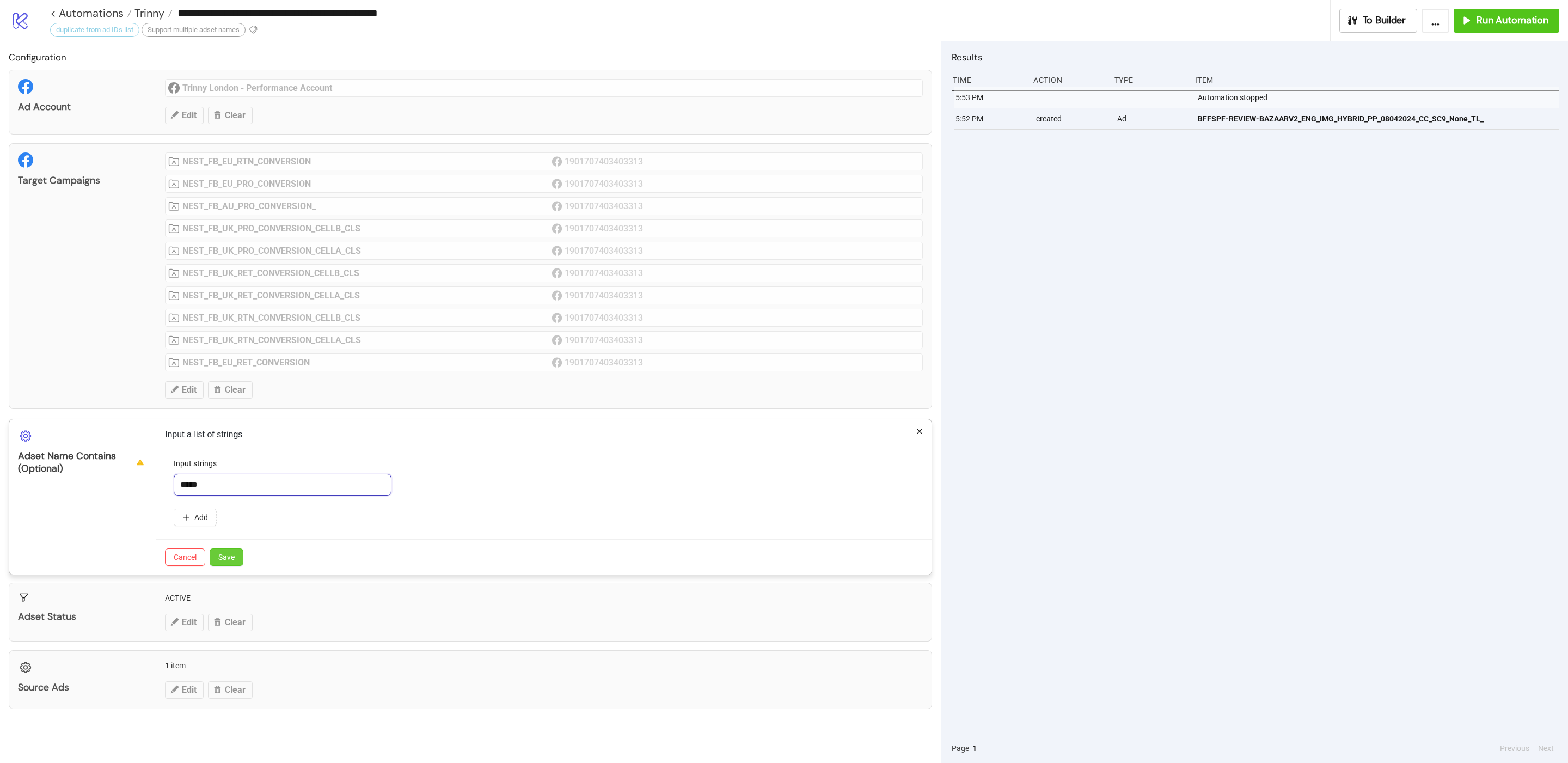
type input "*****"
click at [227, 561] on span "Save" at bounding box center [227, 556] width 17 height 9
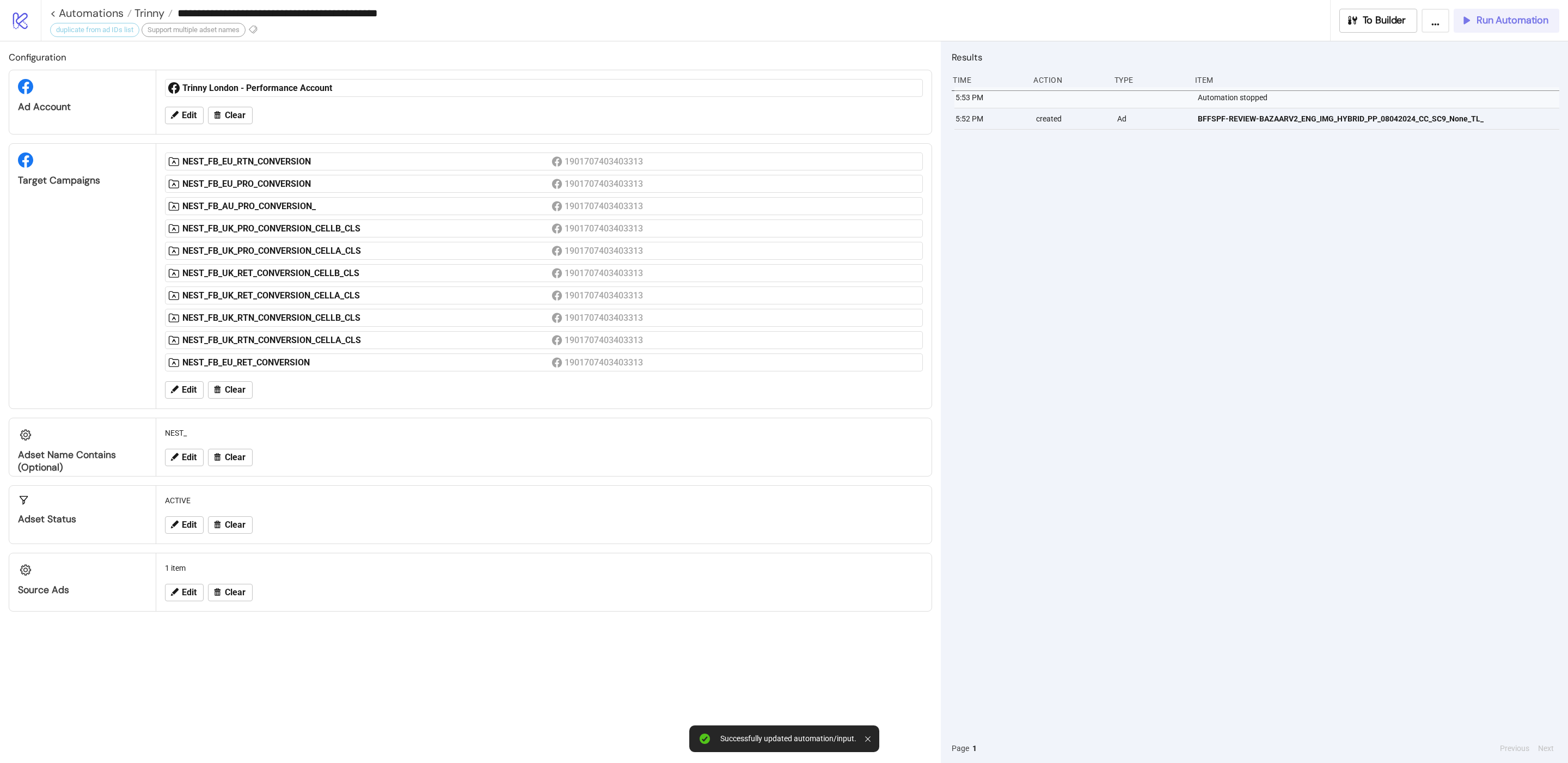
click at [1525, 24] on span "Run Automation" at bounding box center [1513, 20] width 72 height 12
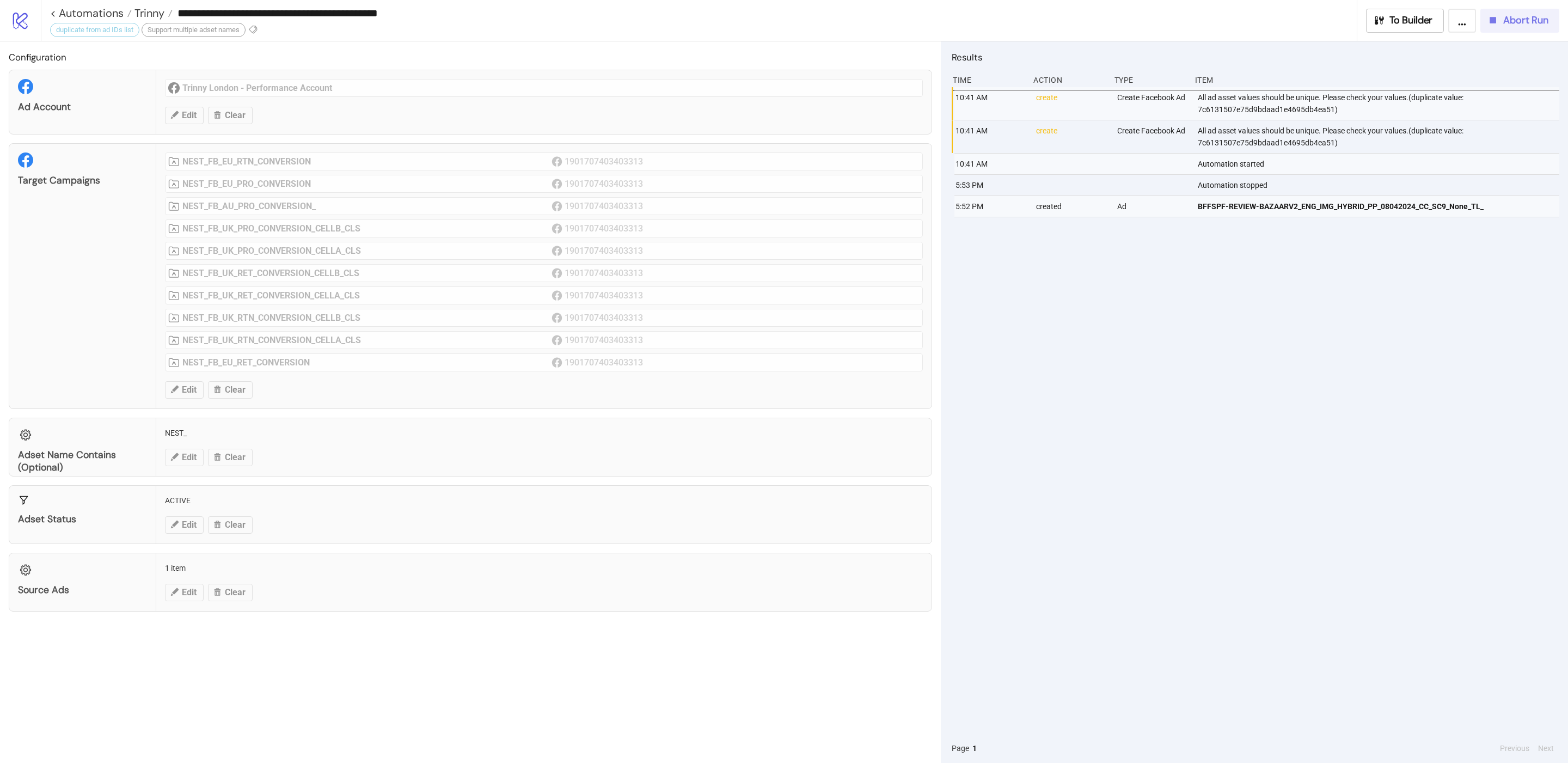
click at [1527, 29] on button "Abort Run" at bounding box center [1520, 21] width 79 height 24
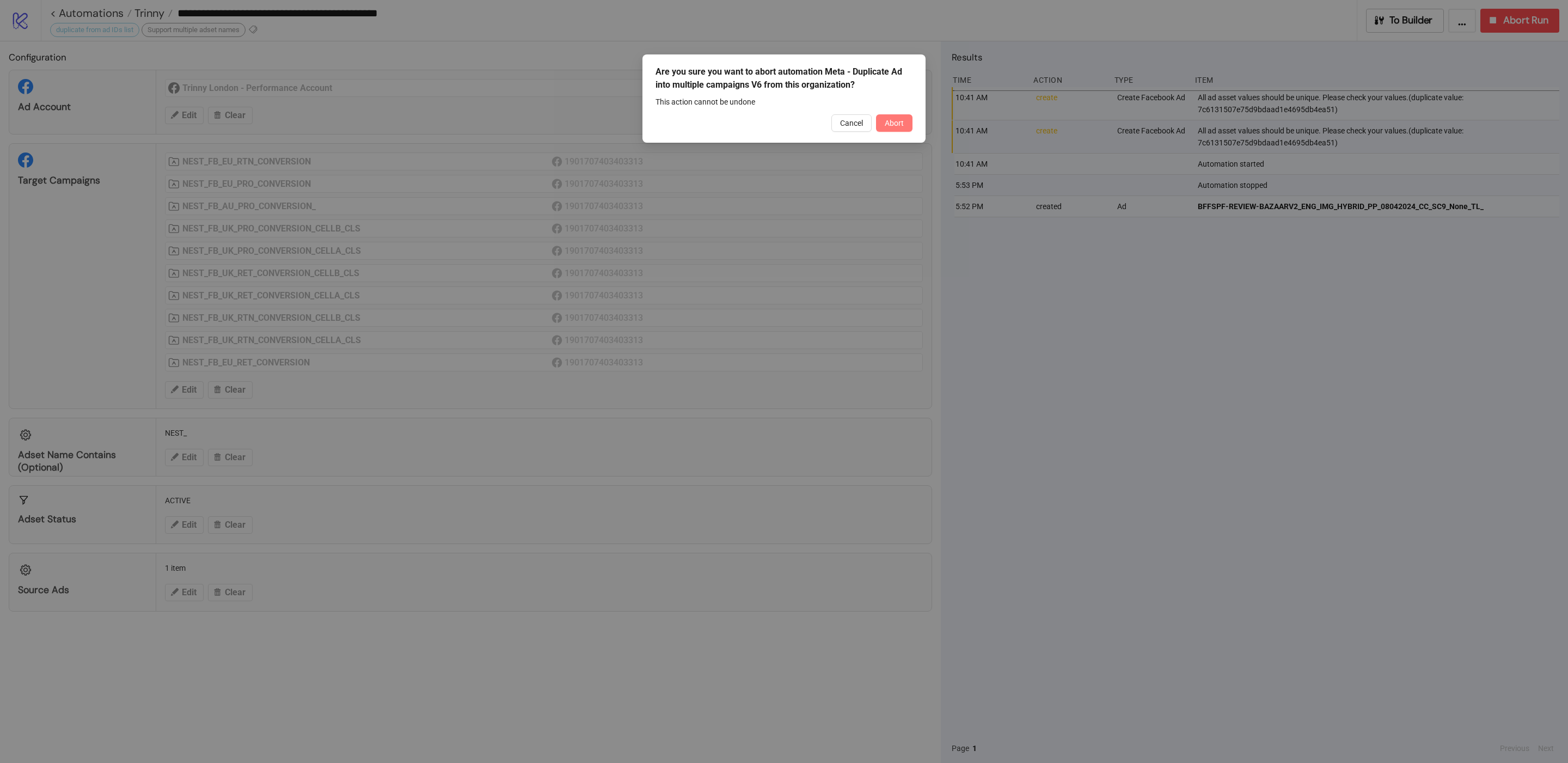
click at [898, 130] on button "Abort" at bounding box center [894, 123] width 37 height 17
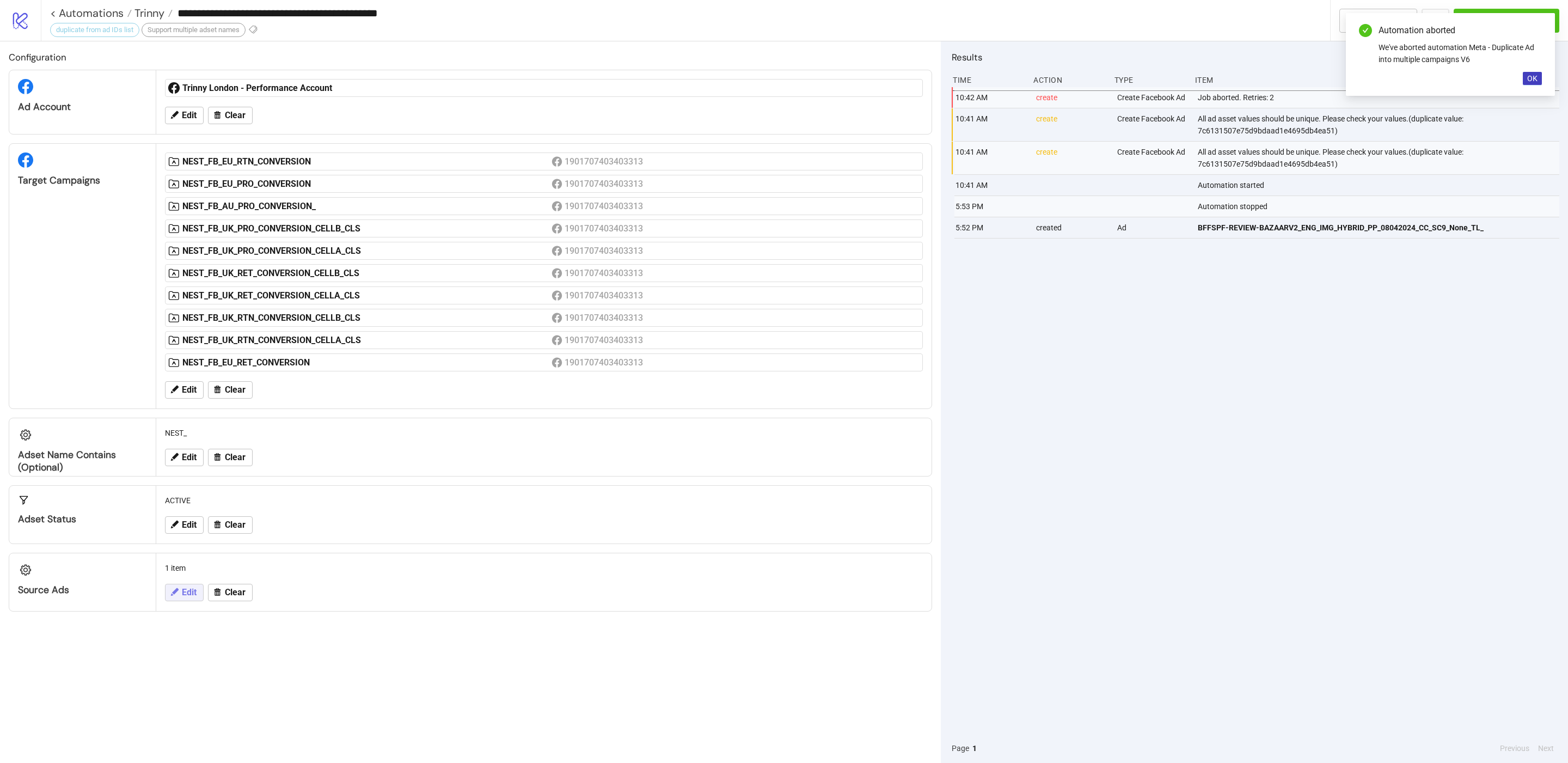
click at [184, 597] on span "Edit" at bounding box center [189, 593] width 15 height 10
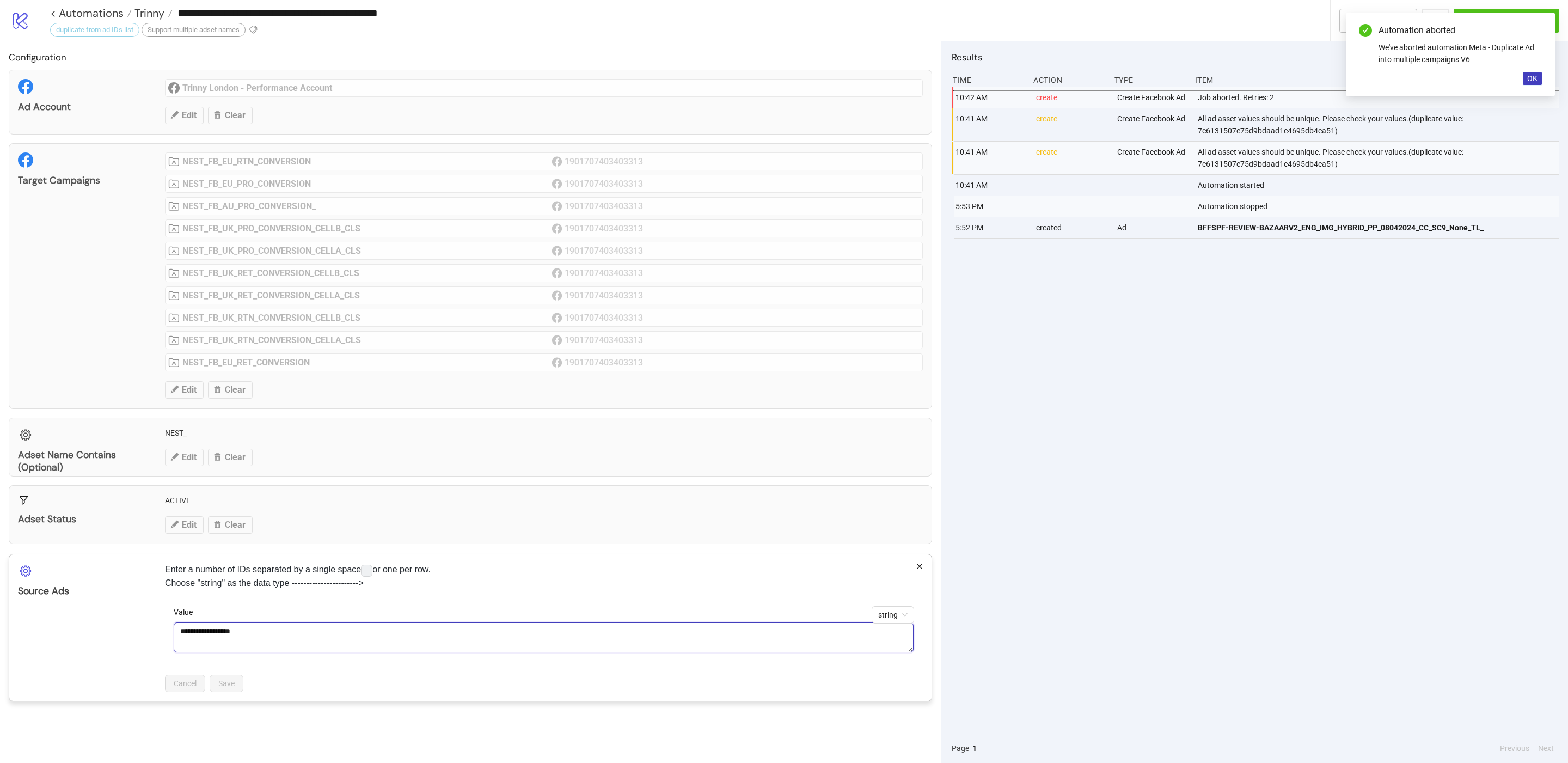
click at [243, 639] on textarea "**********" at bounding box center [544, 637] width 740 height 30
click at [919, 570] on icon "close" at bounding box center [919, 565] width 8 height 8
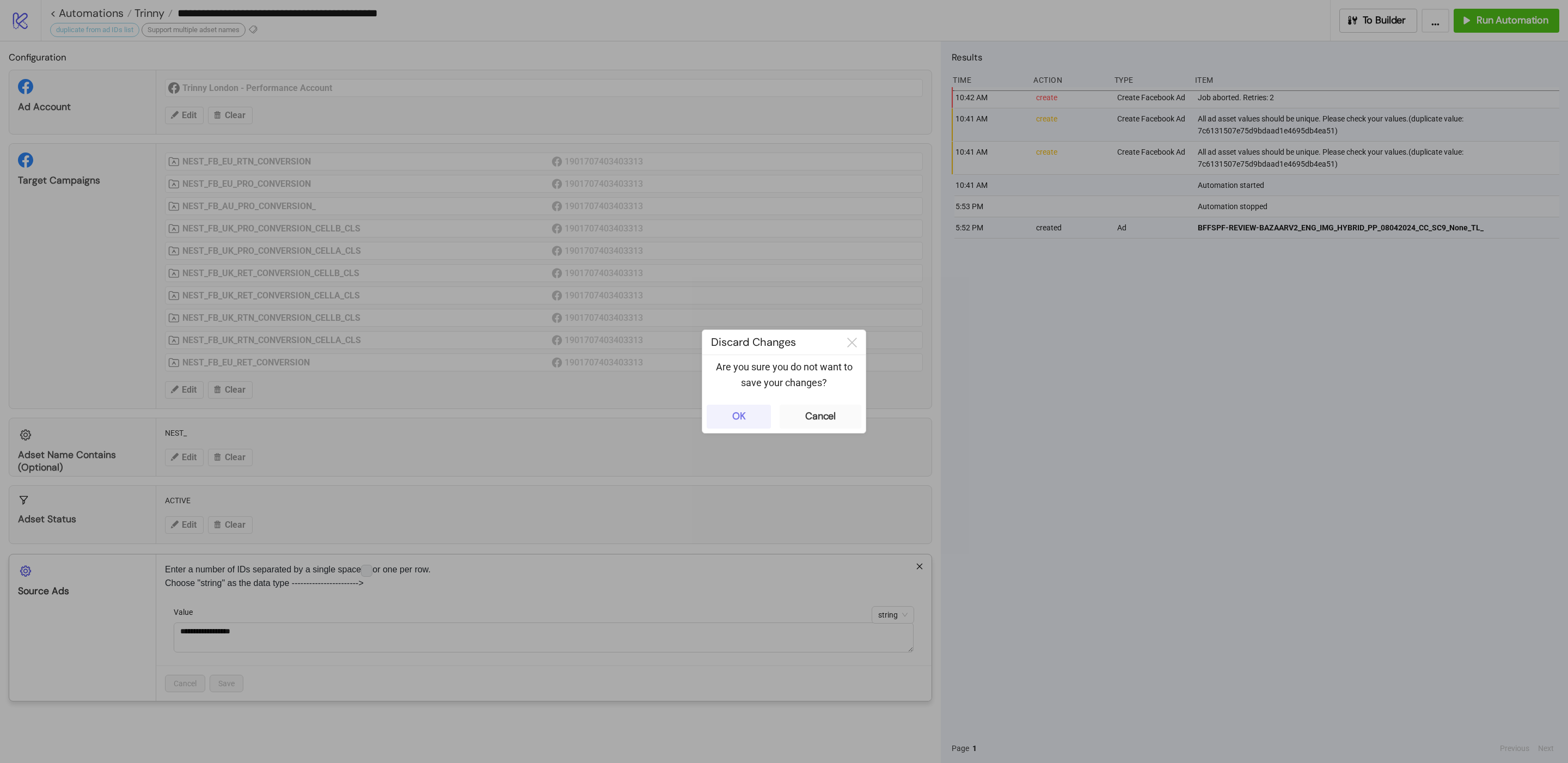
click at [747, 415] on button "OK" at bounding box center [739, 416] width 64 height 24
